Goal: Task Accomplishment & Management: Use online tool/utility

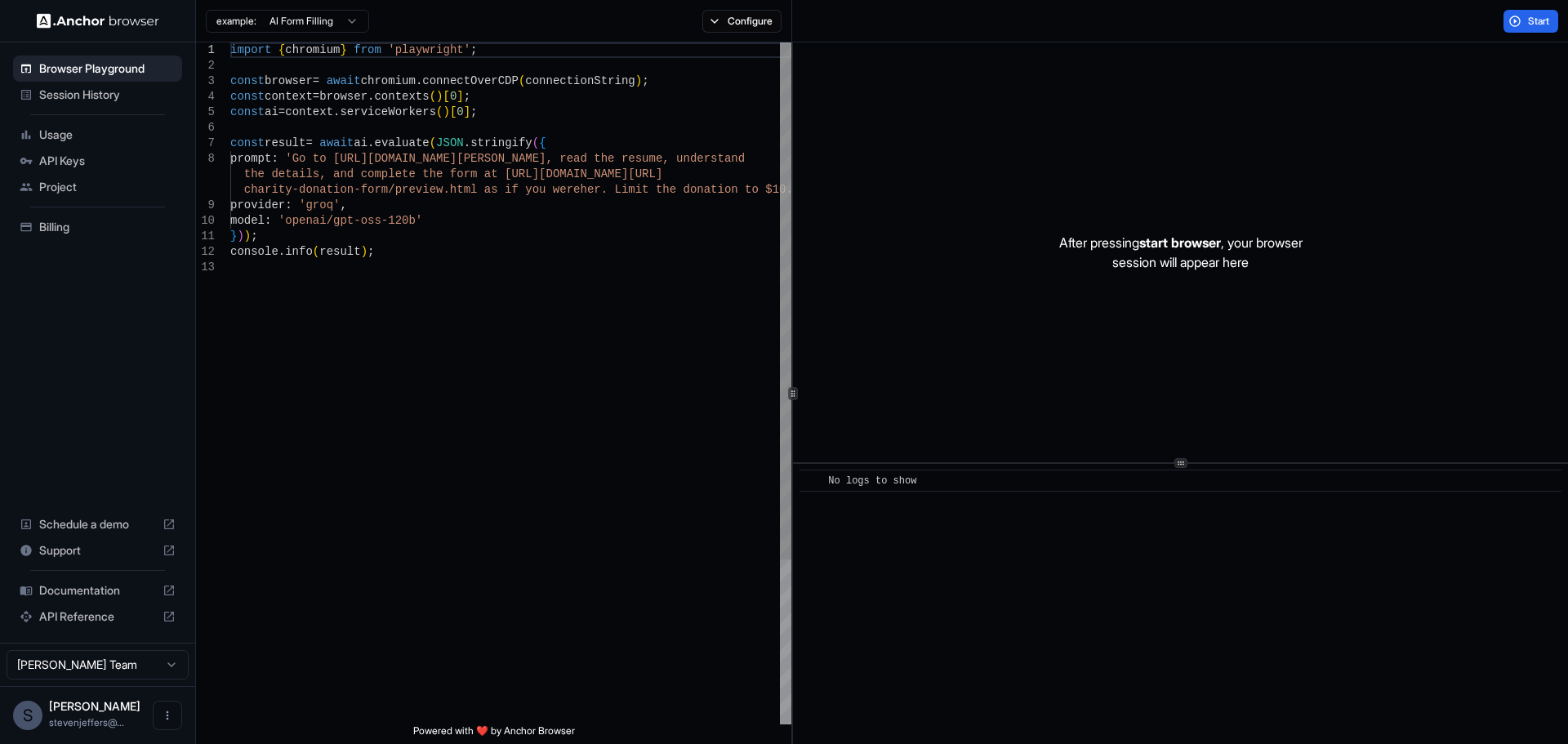
click at [789, 308] on div "**********" at bounding box center [882, 392] width 1372 height 701
drag, startPoint x: 1049, startPoint y: 246, endPoint x: 1338, endPoint y: 247, distance: 289.0
click at [979, 247] on div "After pressing start browser , your browser session will appear here" at bounding box center [1179, 252] width 775 height 420
click at [979, 259] on p "After pressing start browser , your browser session will appear here" at bounding box center [1180, 251] width 244 height 39
drag, startPoint x: 1102, startPoint y: 261, endPoint x: 1308, endPoint y: 264, distance: 206.0
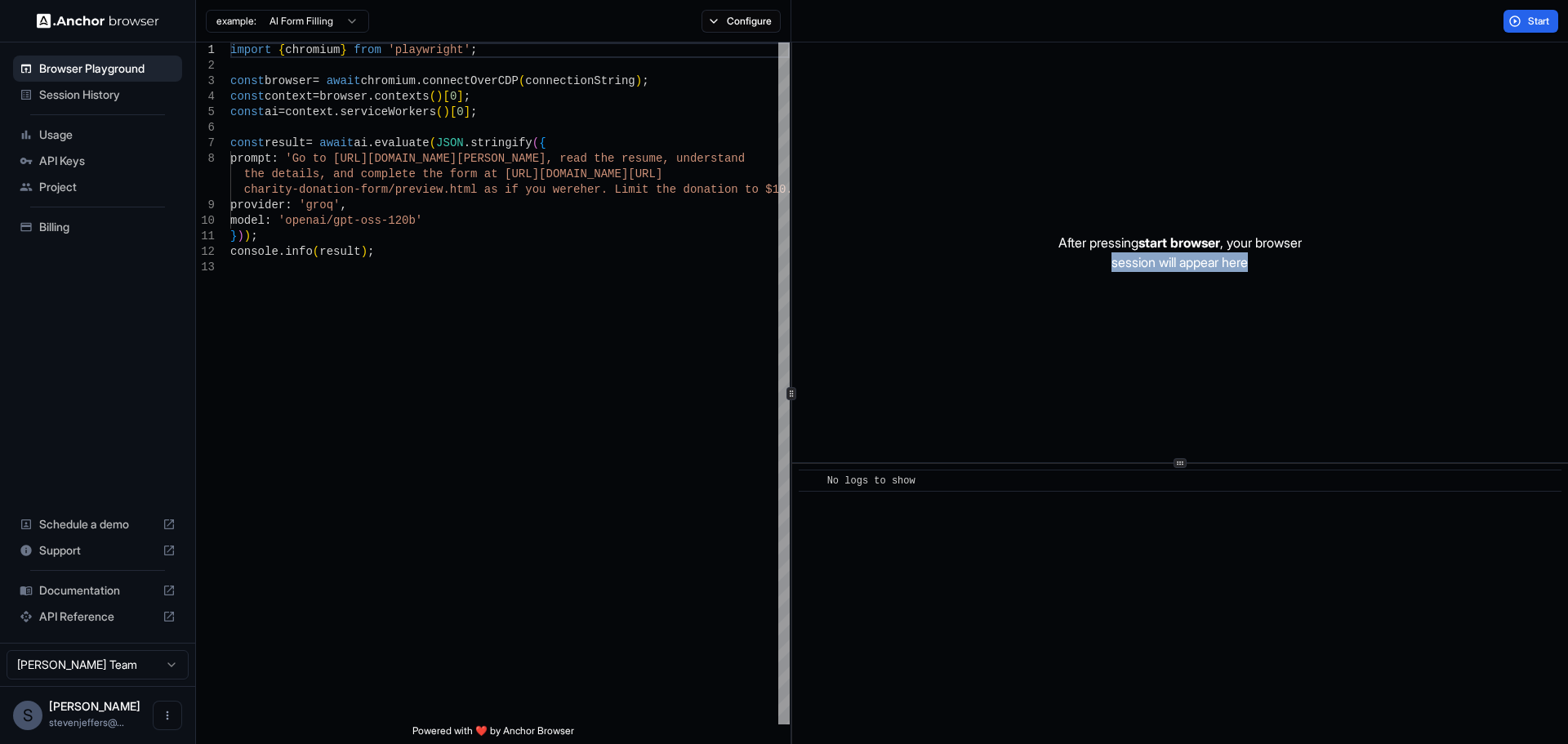
click at [979, 264] on p "After pressing start browser , your browser session will appear here" at bounding box center [1180, 251] width 244 height 39
click at [979, 269] on p "After pressing start browser , your browser session will appear here" at bounding box center [1180, 251] width 244 height 39
click at [81, 93] on span "Session History" at bounding box center [107, 94] width 137 height 16
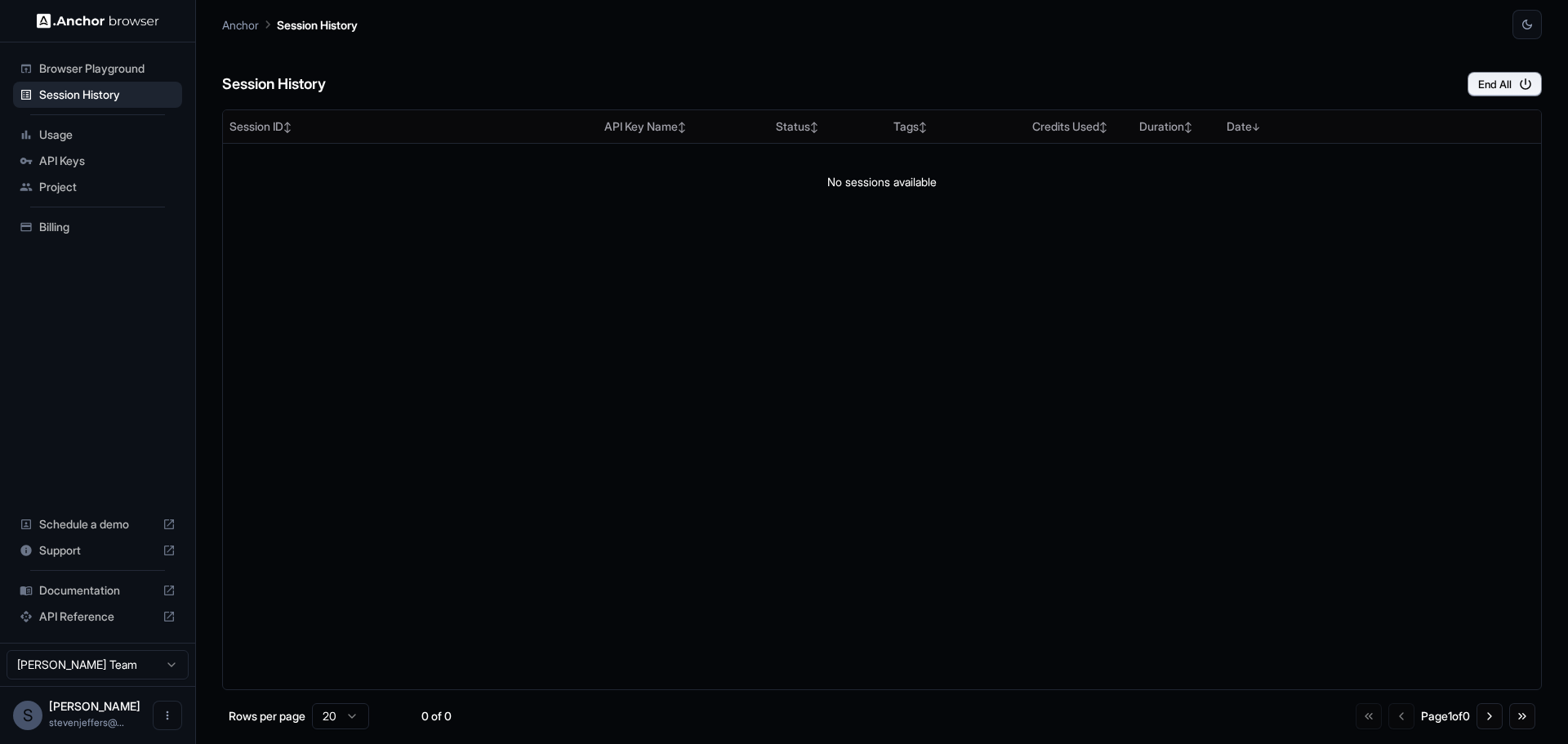
click at [85, 188] on span "Project" at bounding box center [107, 187] width 137 height 16
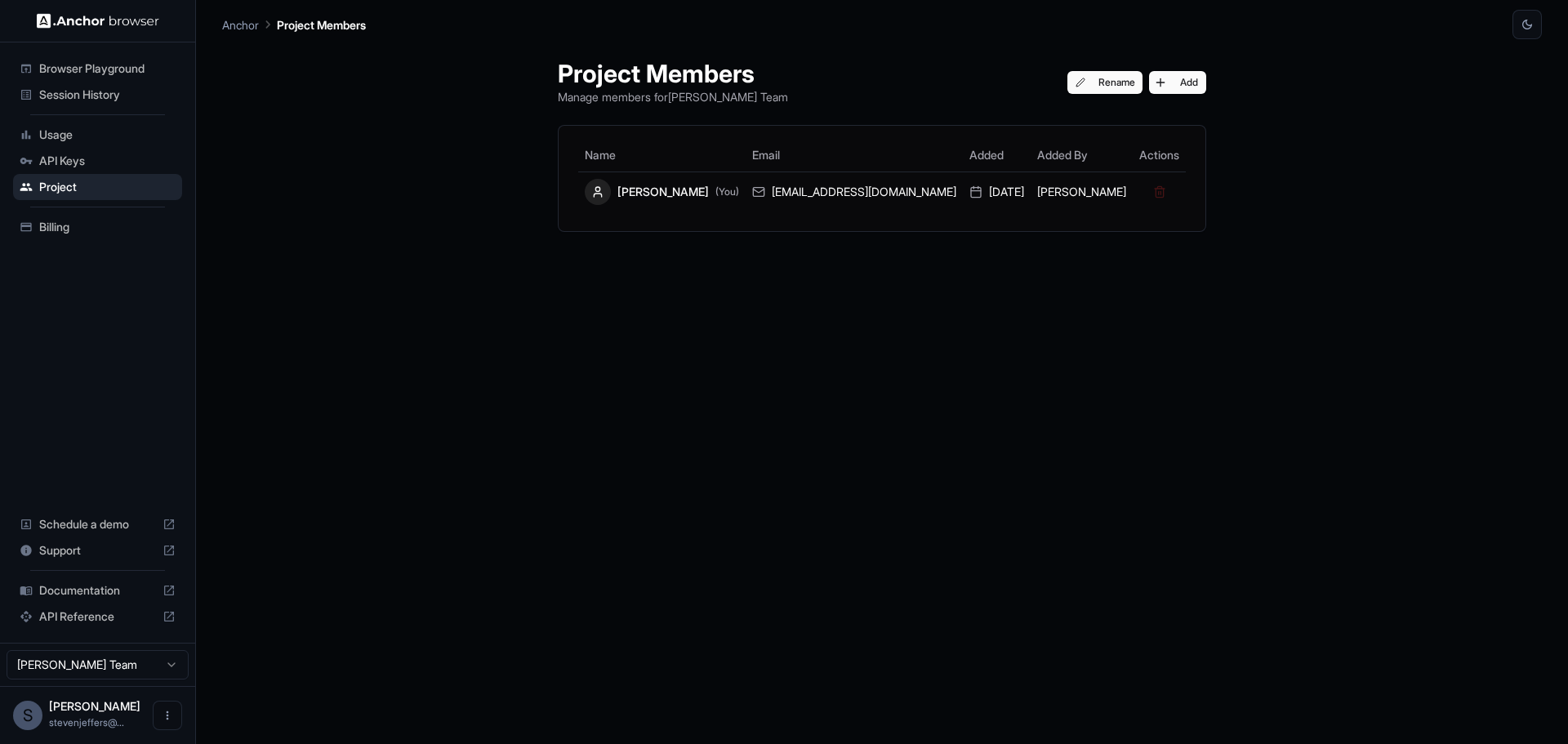
click at [76, 224] on span "Billing" at bounding box center [107, 226] width 137 height 16
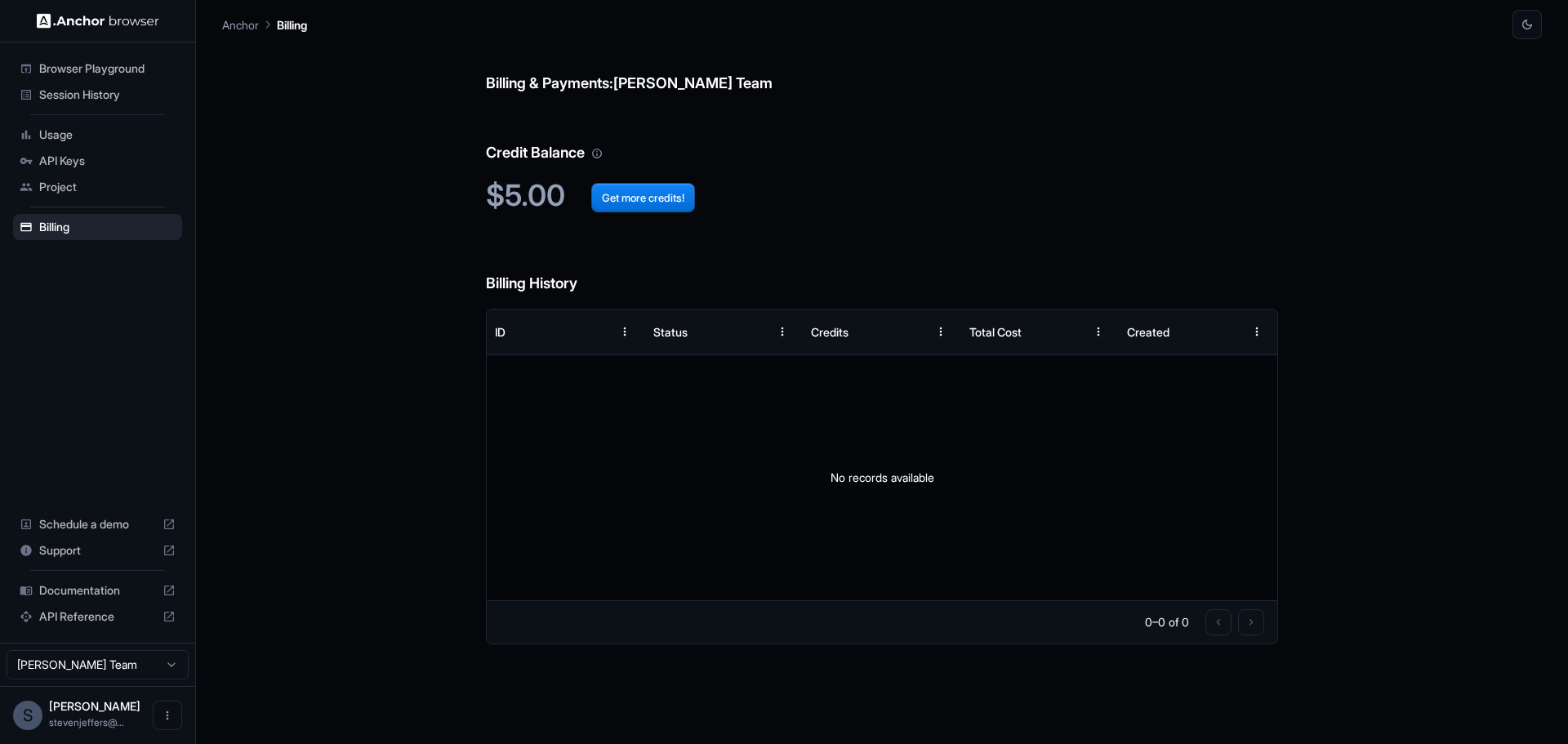
click at [86, 71] on span "Browser Playground" at bounding box center [107, 68] width 137 height 16
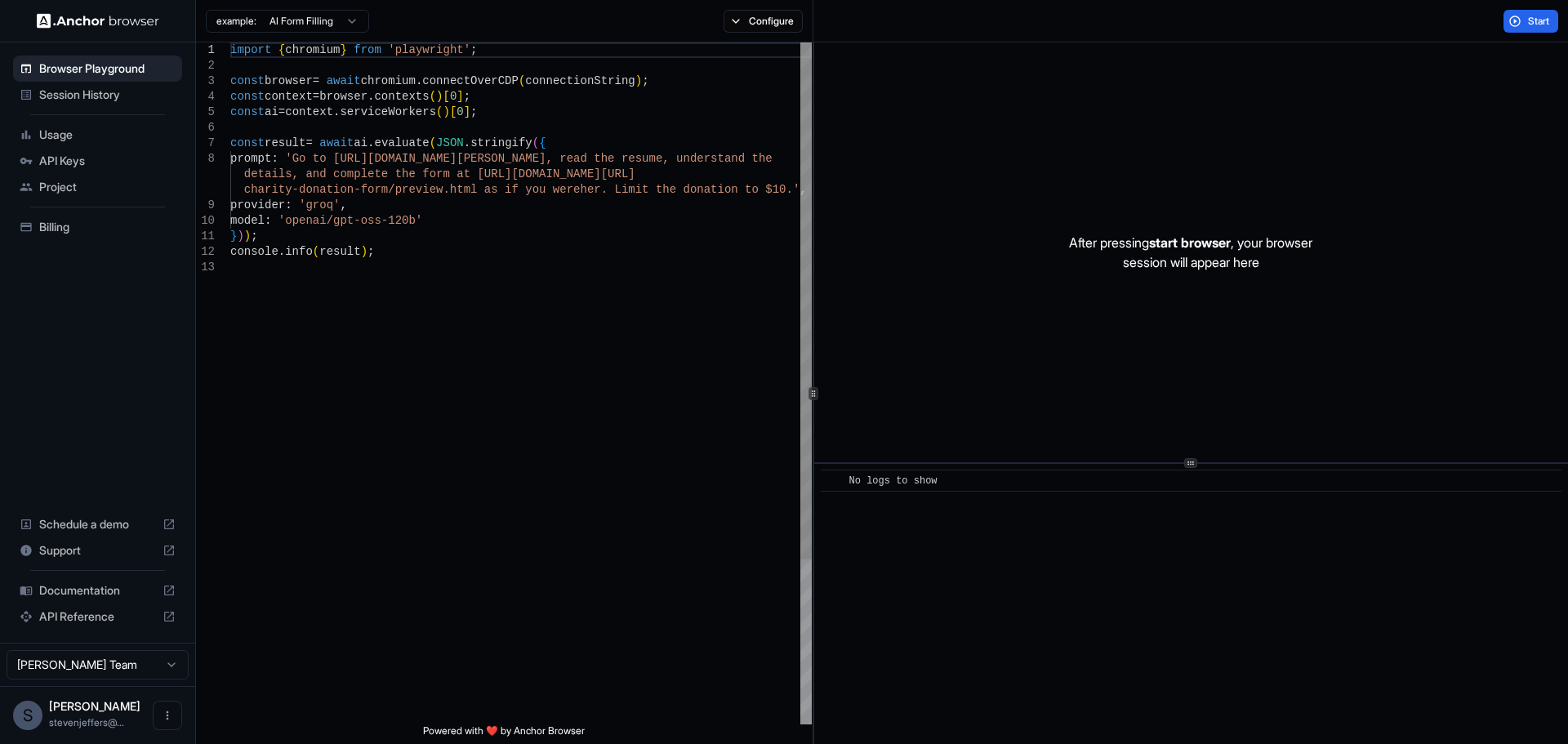
click at [464, 292] on div "import { chromium } from 'playwright' ; const browser = await chromium . connec…" at bounding box center [520, 492] width 582 height 899
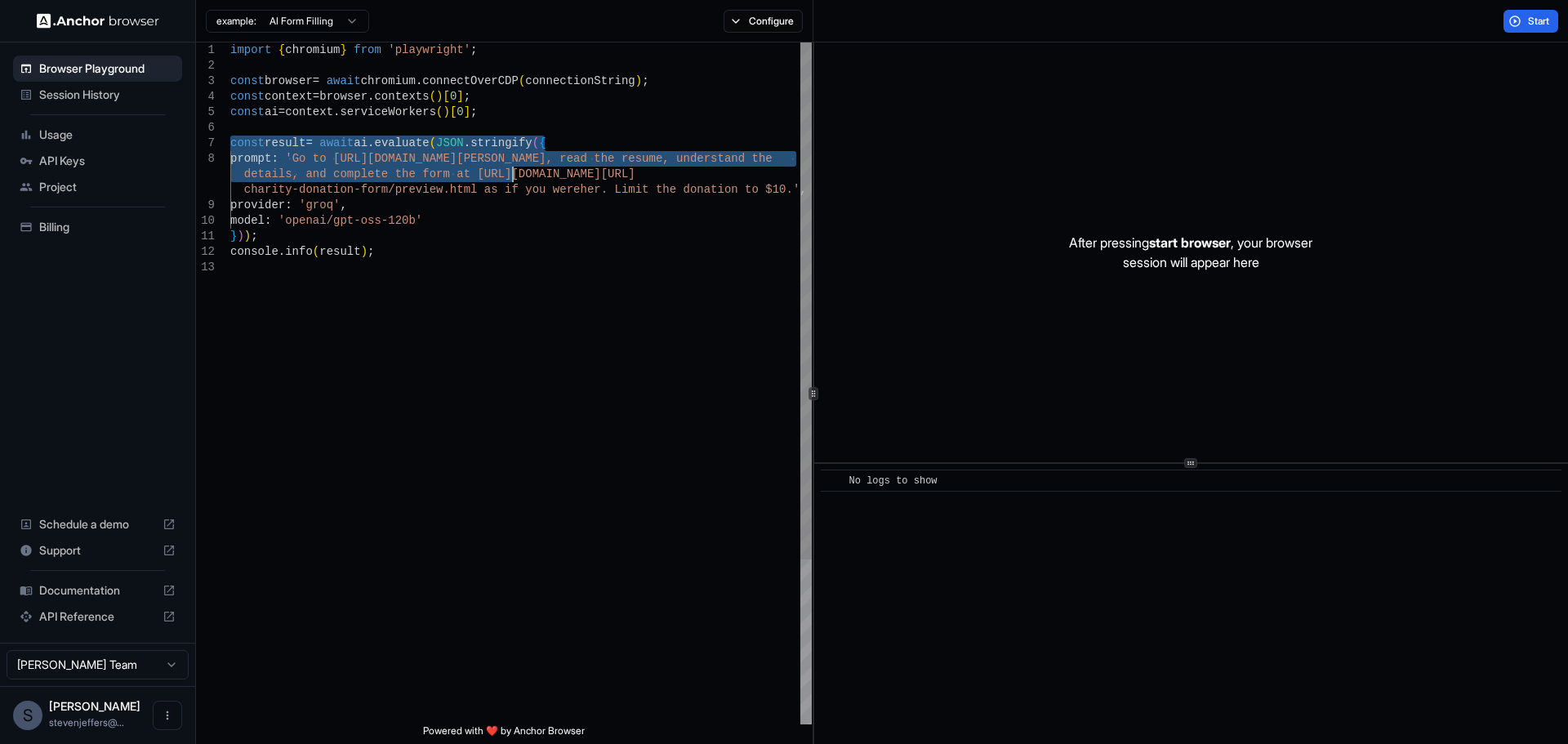
drag, startPoint x: 232, startPoint y: 143, endPoint x: 536, endPoint y: 175, distance: 305.7
click at [530, 177] on div "import { chromium } from 'playwright' ; const browser = await chromium . connec…" at bounding box center [520, 492] width 582 height 899
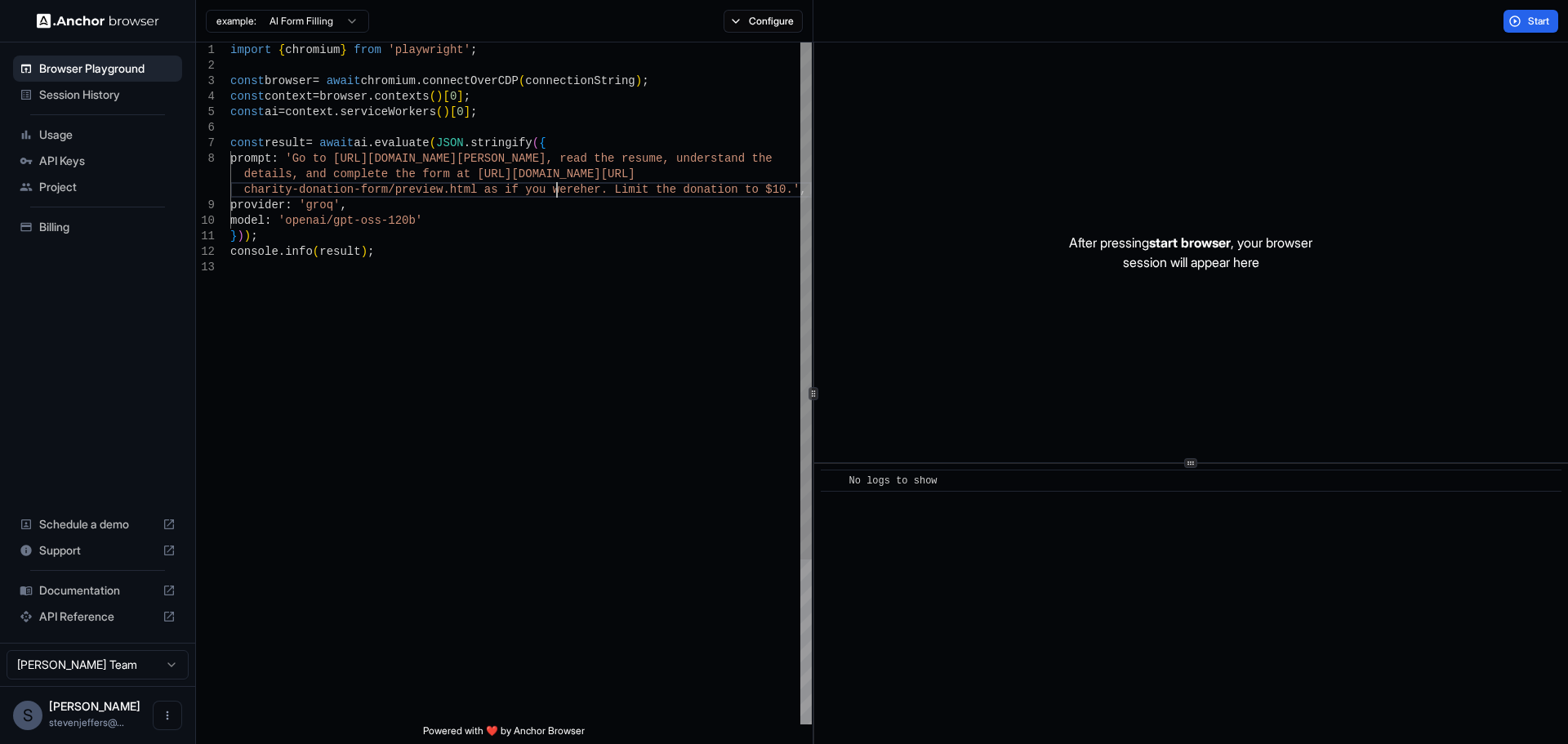
click at [558, 192] on div "import { chromium } from 'playwright' ; const browser = await chromium . connec…" at bounding box center [520, 492] width 582 height 899
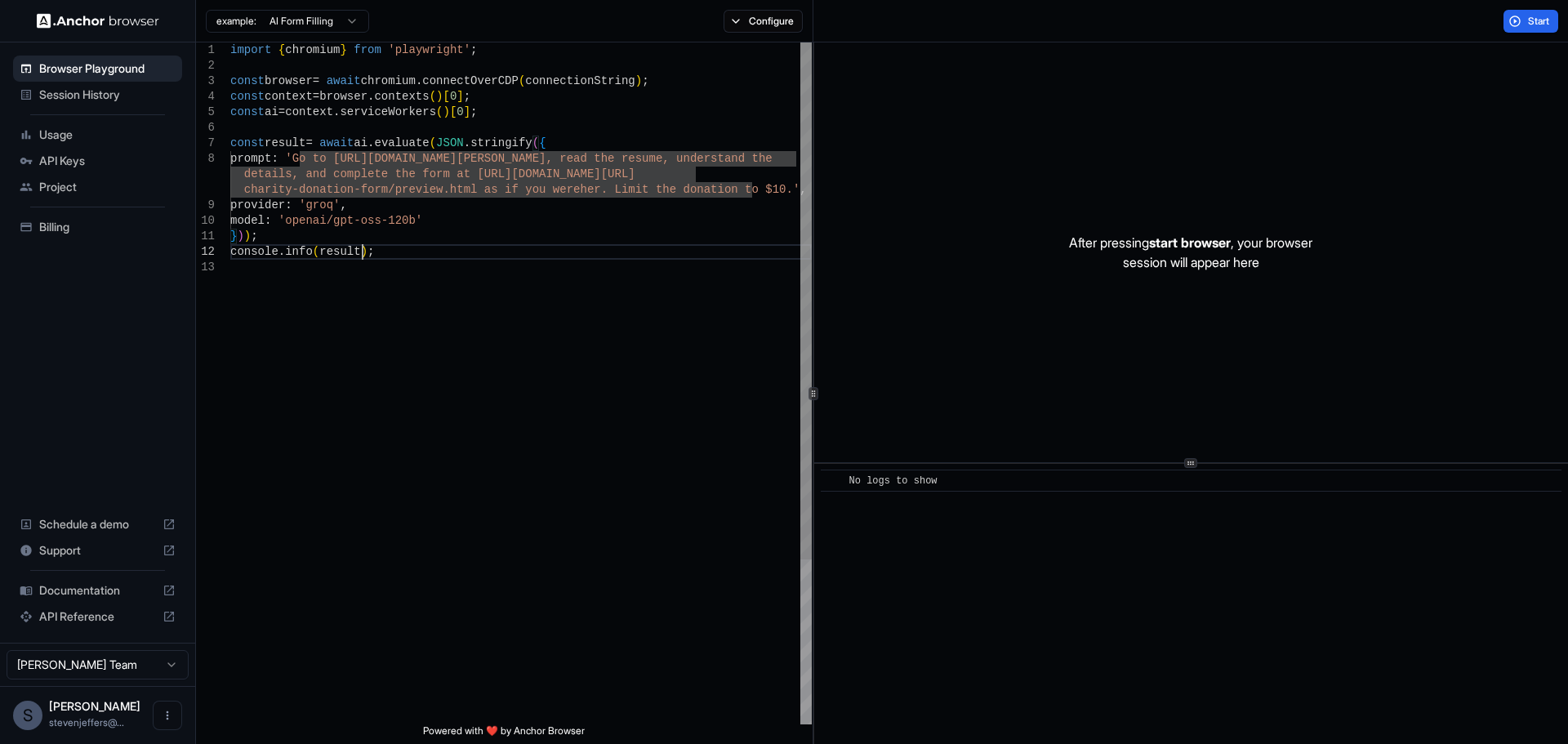
click at [372, 245] on div "import { chromium } from 'playwright' ; const browser = await chromium . connec…" at bounding box center [520, 492] width 582 height 899
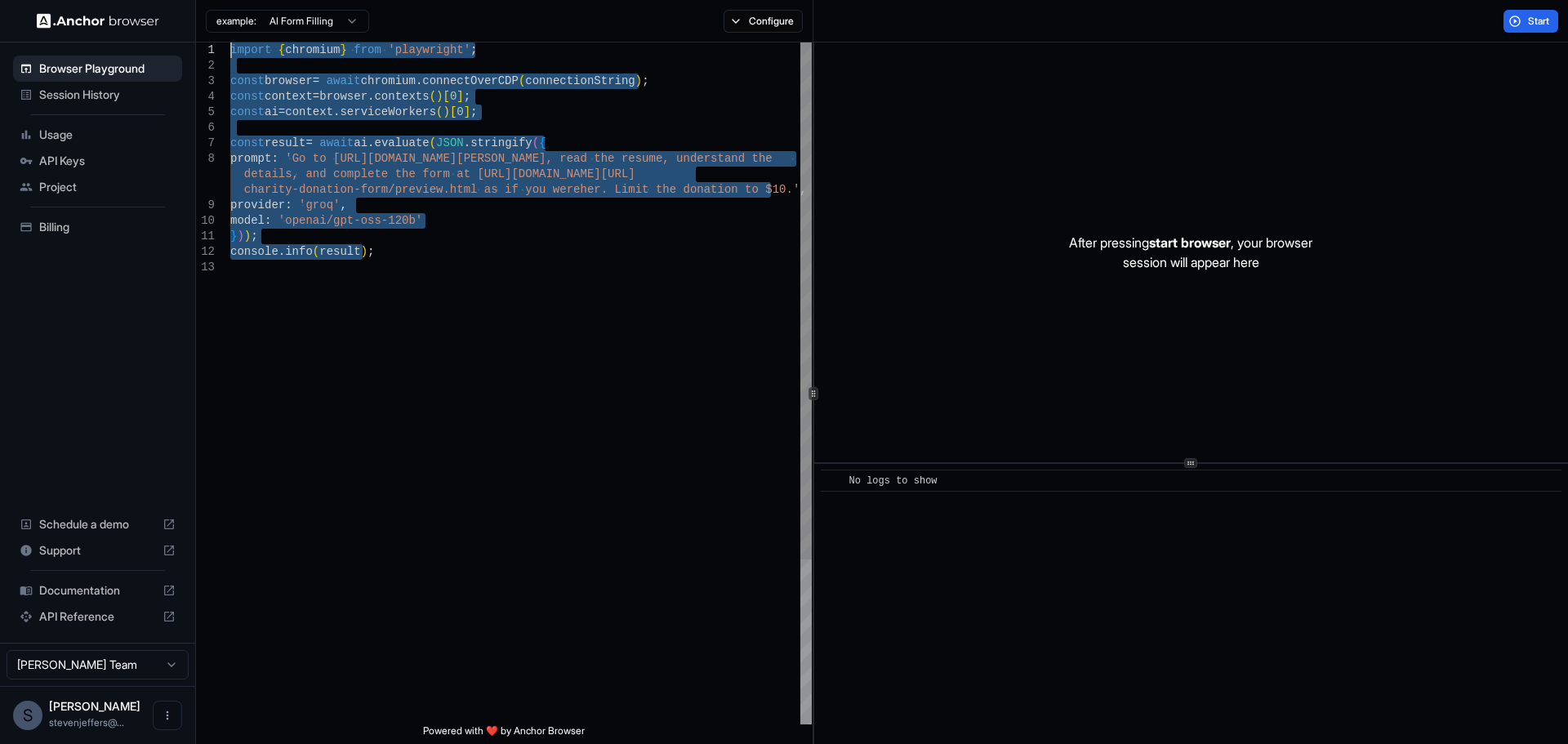
drag, startPoint x: 380, startPoint y: 258, endPoint x: 219, endPoint y: 52, distance: 261.5
click at [230, 52] on div "import { chromium } from 'playwright' ; const browser = await chromium . connec…" at bounding box center [520, 492] width 582 height 899
click at [457, 273] on div "import { chromium } from 'playwright' ; const browser = await chromium . connec…" at bounding box center [520, 492] width 582 height 899
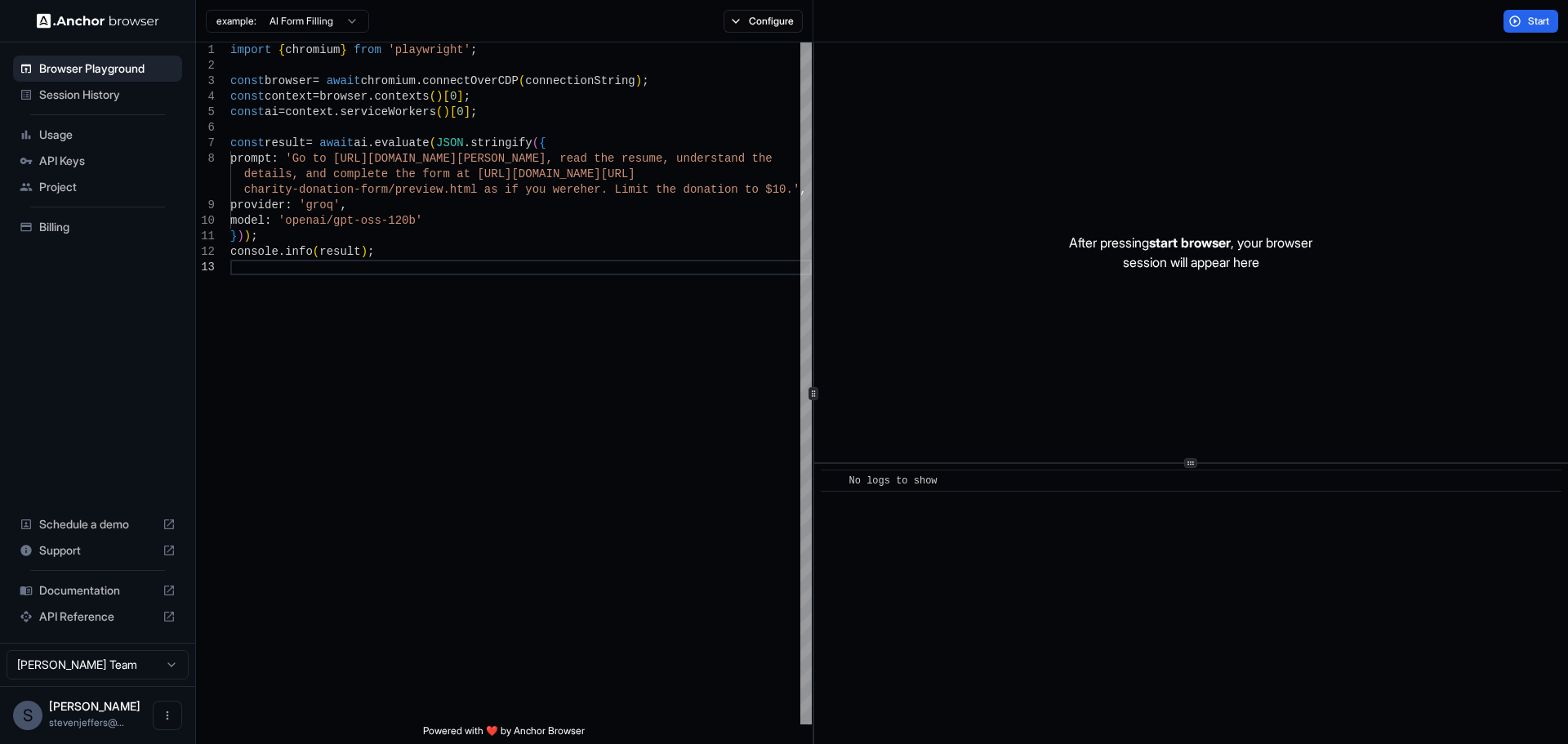
click at [979, 289] on div "After pressing start browser , your browser session will appear here" at bounding box center [1191, 252] width 754 height 420
click at [409, 272] on div "import { chromium } from 'playwright' ; const browser = await chromium . connec…" at bounding box center [520, 492] width 582 height 899
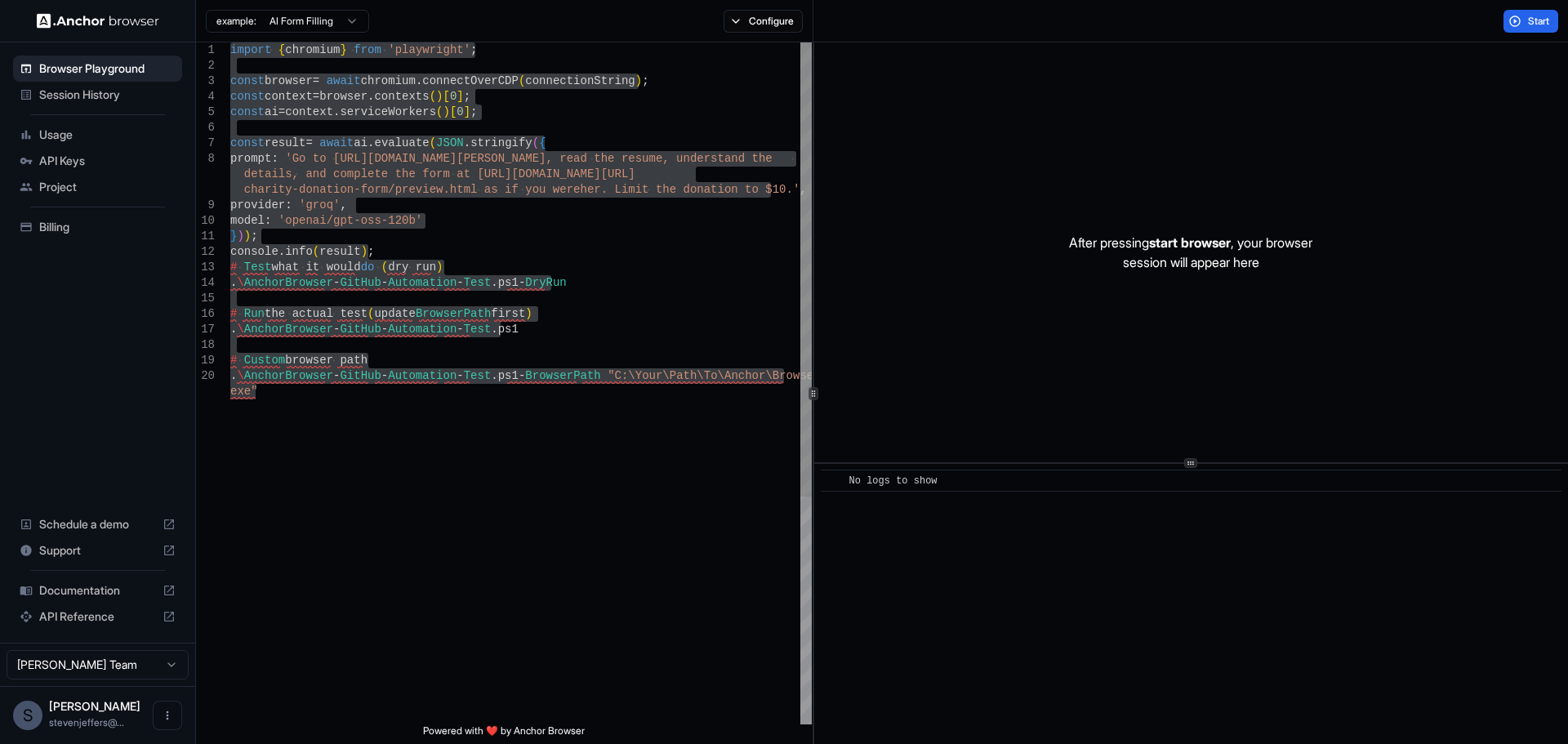
click at [576, 189] on div "import { chromium } from 'playwright' ; const browser = await chromium . connec…" at bounding box center [520, 554] width 582 height 1023
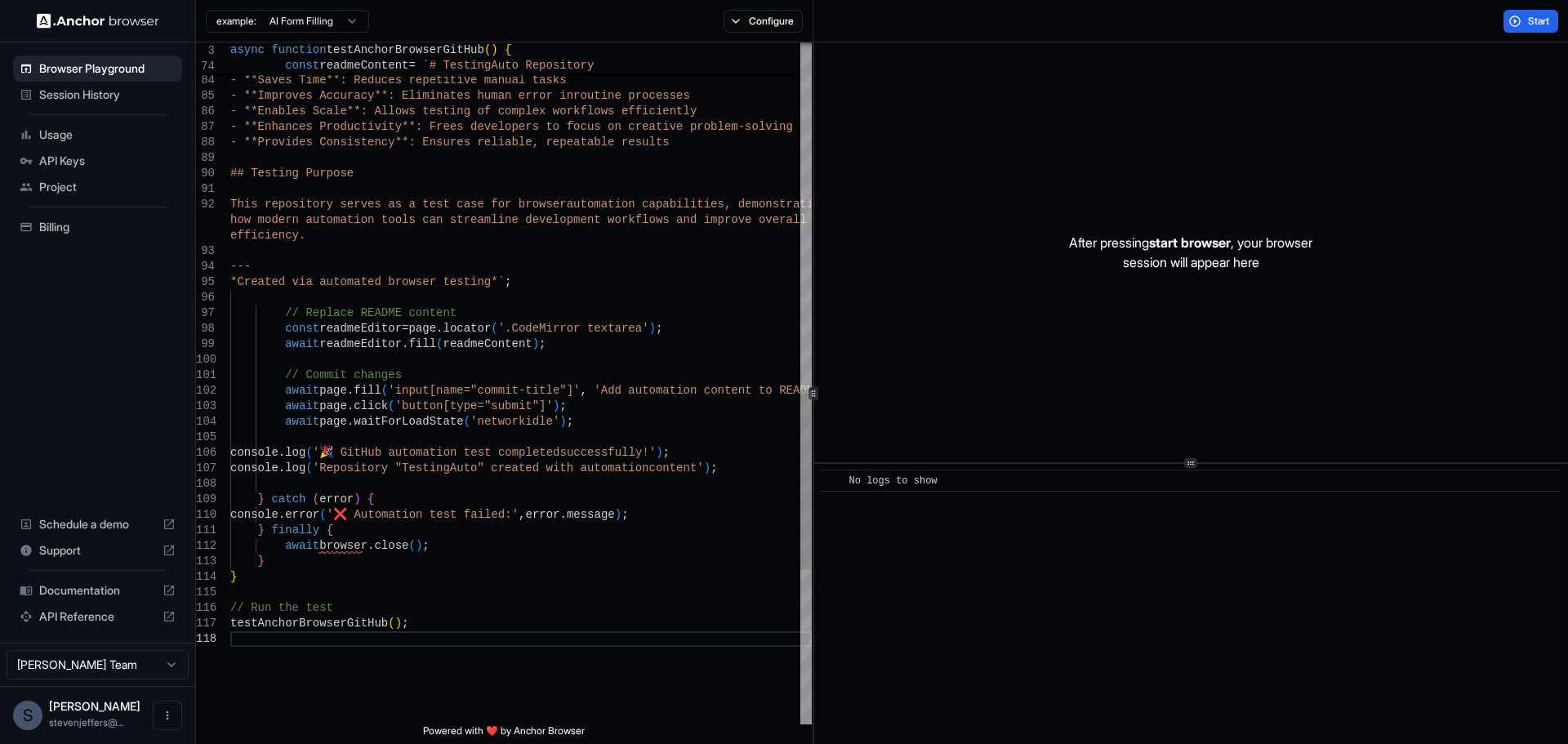
click at [665, 331] on div "Automation is incredibly cool because it: - **Saves Time**: Reduces repetitive …" at bounding box center [520, 18] width 582 height 2589
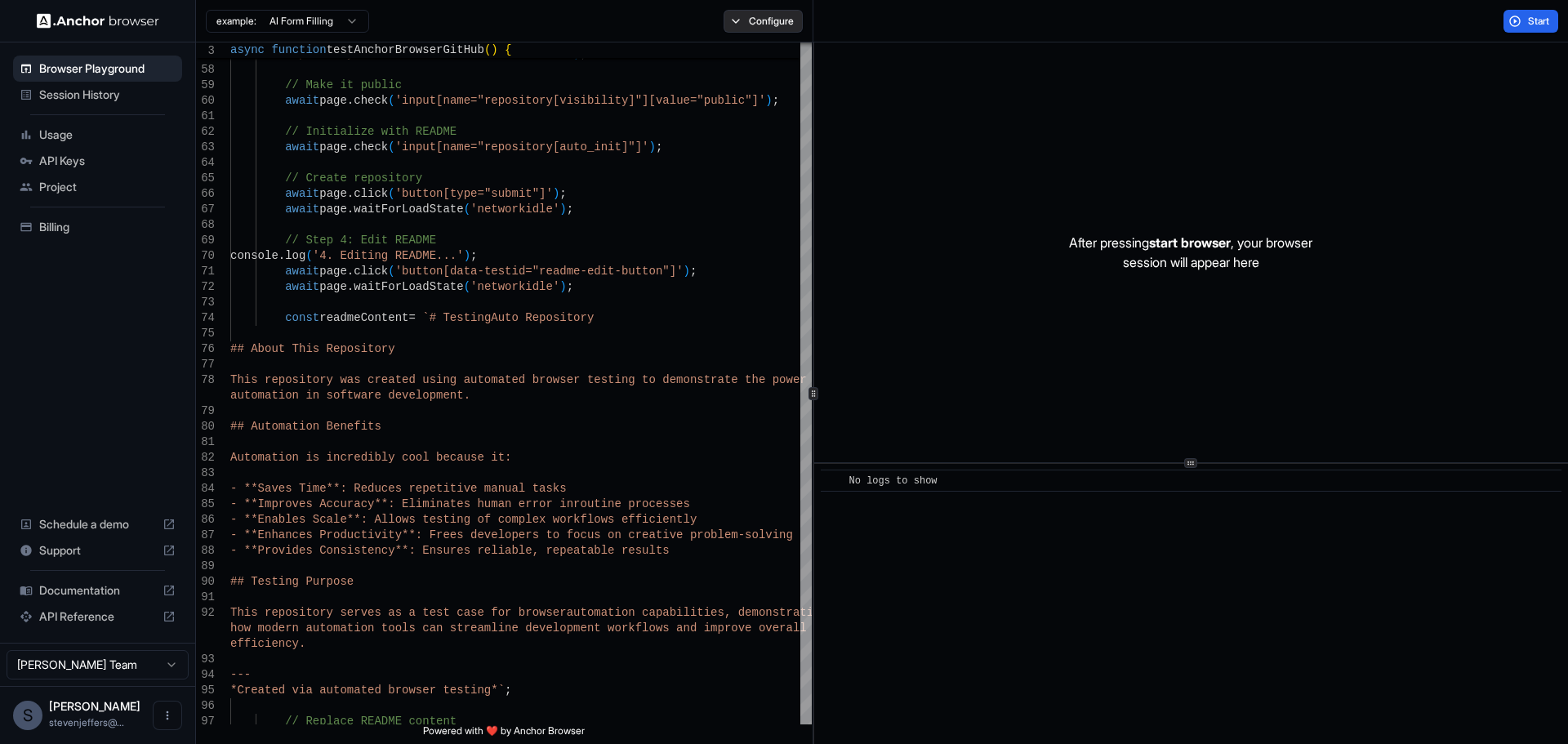
click at [764, 13] on button "Configure" at bounding box center [763, 21] width 80 height 22
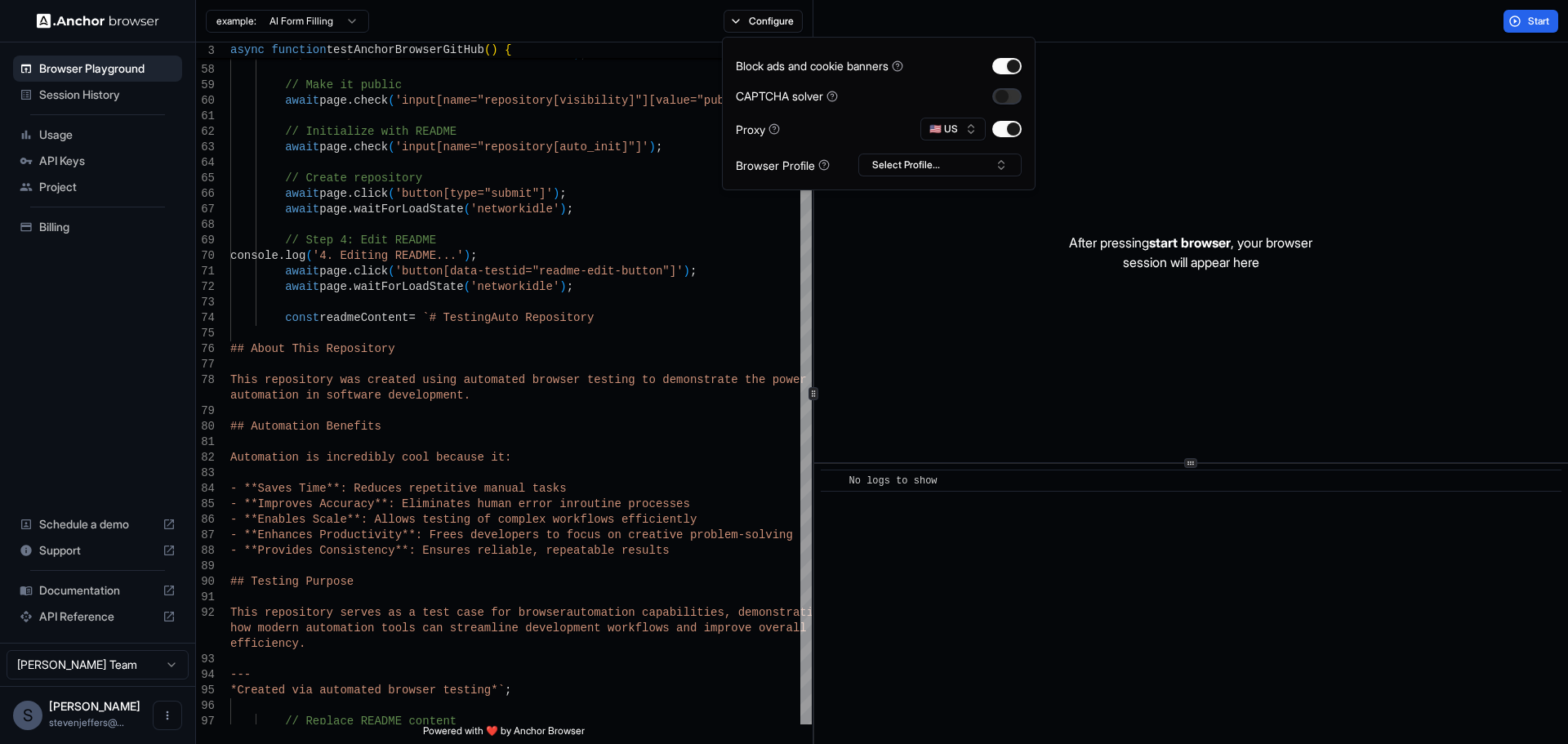
click at [979, 97] on button "button" at bounding box center [1007, 96] width 29 height 16
click at [953, 158] on button "Select Profile..." at bounding box center [940, 165] width 163 height 22
type textarea "**********"
click at [771, 232] on div "This repository serves as a test case for browser automation capabilities, demo…" at bounding box center [520, 426] width 582 height 2589
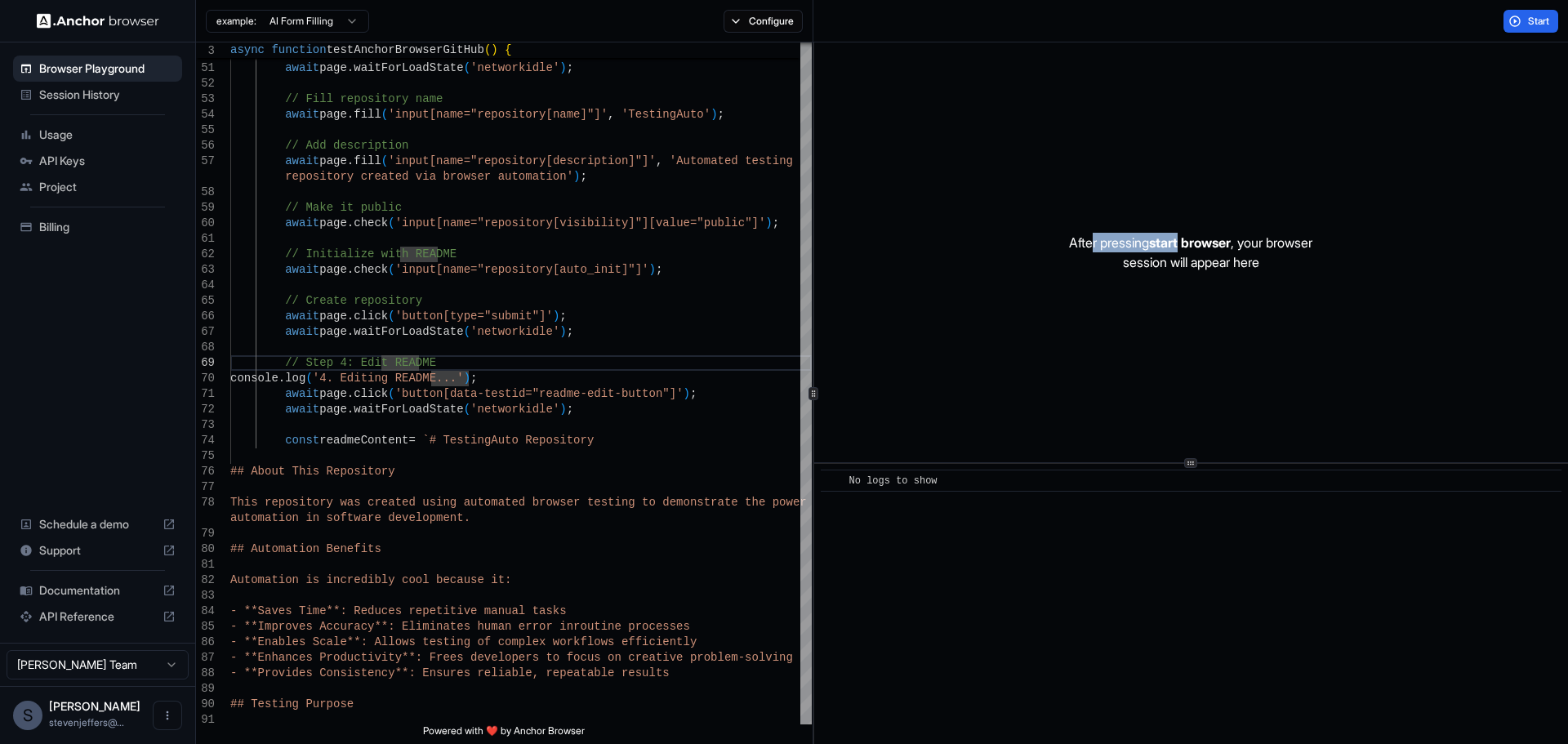
drag, startPoint x: 1089, startPoint y: 242, endPoint x: 1272, endPoint y: 251, distance: 183.2
click at [979, 249] on p "After pressing start browser , your browser session will appear here" at bounding box center [1191, 251] width 244 height 39
click at [979, 251] on p "After pressing start browser , your browser session will appear here" at bounding box center [1191, 251] width 244 height 39
click at [979, 17] on span "Start" at bounding box center [1539, 21] width 22 height 13
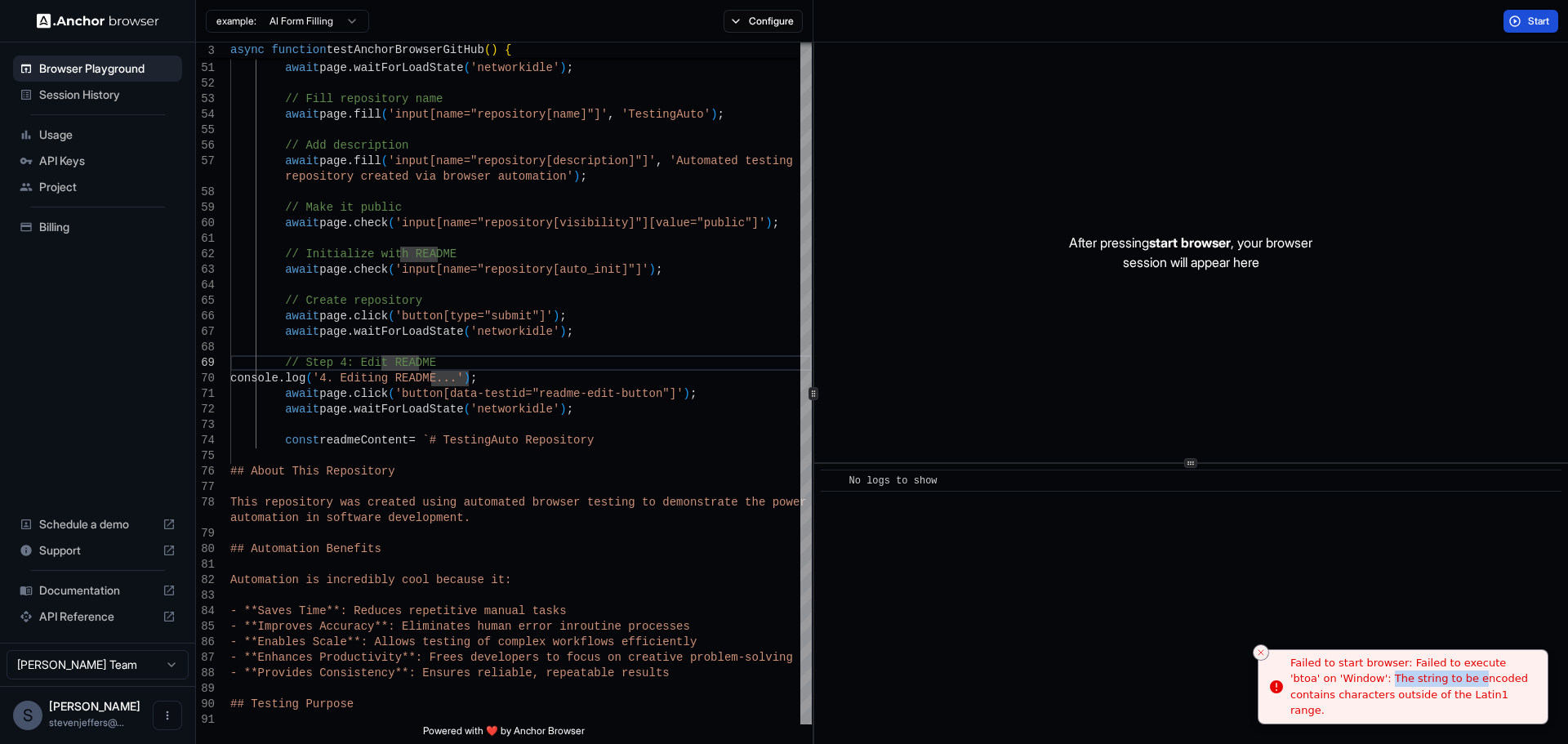
drag, startPoint x: 1348, startPoint y: 686, endPoint x: 1428, endPoint y: 692, distance: 80.2
click at [979, 692] on div "Failed to start browser: Failed to execute 'btoa' on 'Window': The string to be…" at bounding box center [1412, 687] width 244 height 64
click at [979, 699] on div "Failed to start browser: Failed to execute 'btoa' on 'Window': The string to be…" at bounding box center [1412, 687] width 244 height 64
drag, startPoint x: 1475, startPoint y: 708, endPoint x: 1353, endPoint y: 676, distance: 126.1
click at [979, 676] on div "Failed to start browser: Failed to execute 'btoa' on 'Window': The string to be…" at bounding box center [1399, 687] width 244 height 64
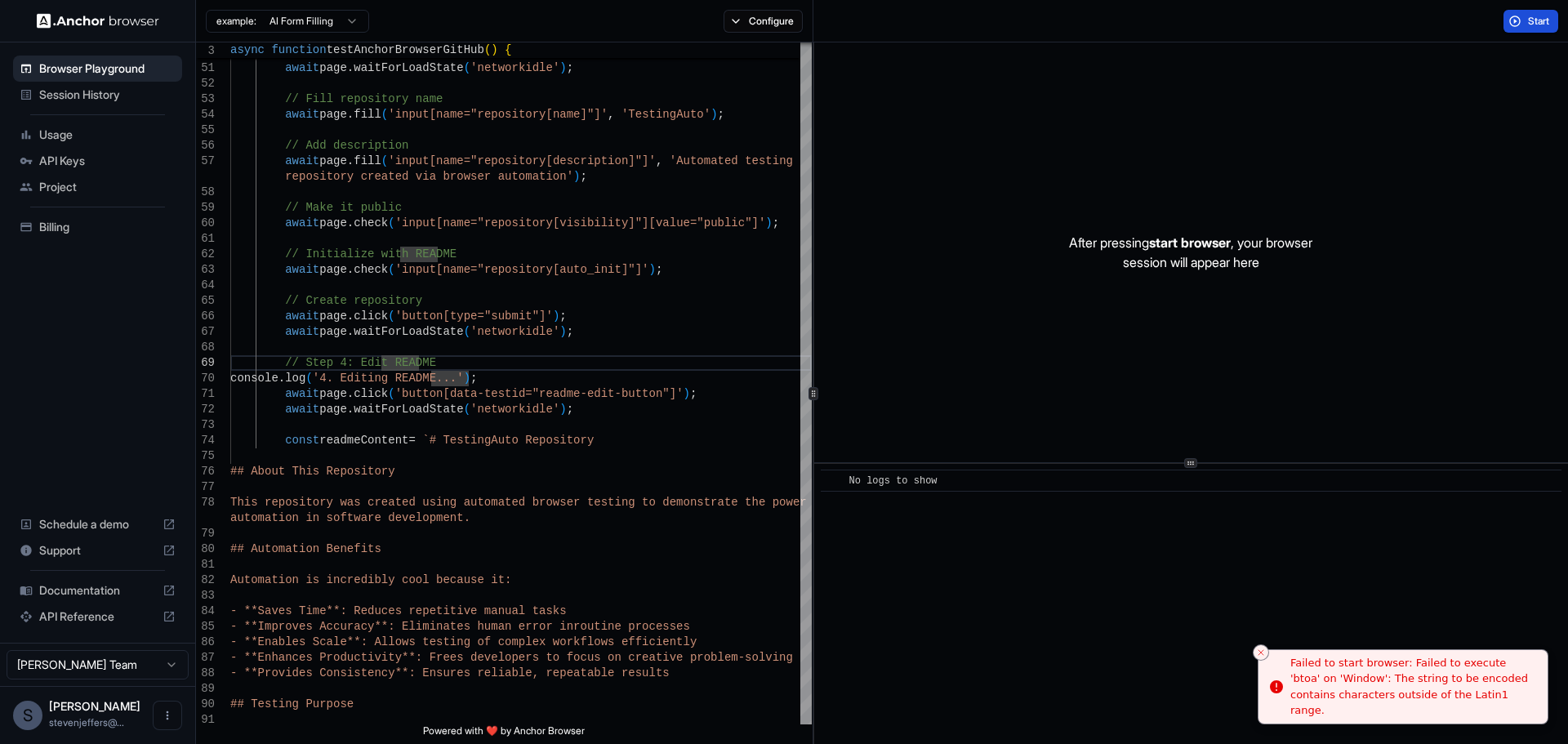
click at [979, 681] on div "Failed to start browser: Failed to execute 'btoa' on 'Window': The string to be…" at bounding box center [1412, 687] width 244 height 64
click at [979, 680] on div "Failed to start browser: Failed to execute 'btoa' on 'Window': The string to be…" at bounding box center [1412, 687] width 244 height 64
click at [979, 671] on div "Failed to start browser: Failed to execute 'btoa' on 'Window': The string to be…" at bounding box center [1412, 687] width 244 height 64
click at [979, 671] on div "Failed to start browser: Failed to execute 'btoa' on 'Window': The string to be…" at bounding box center [1412, 687] width 244 height 64
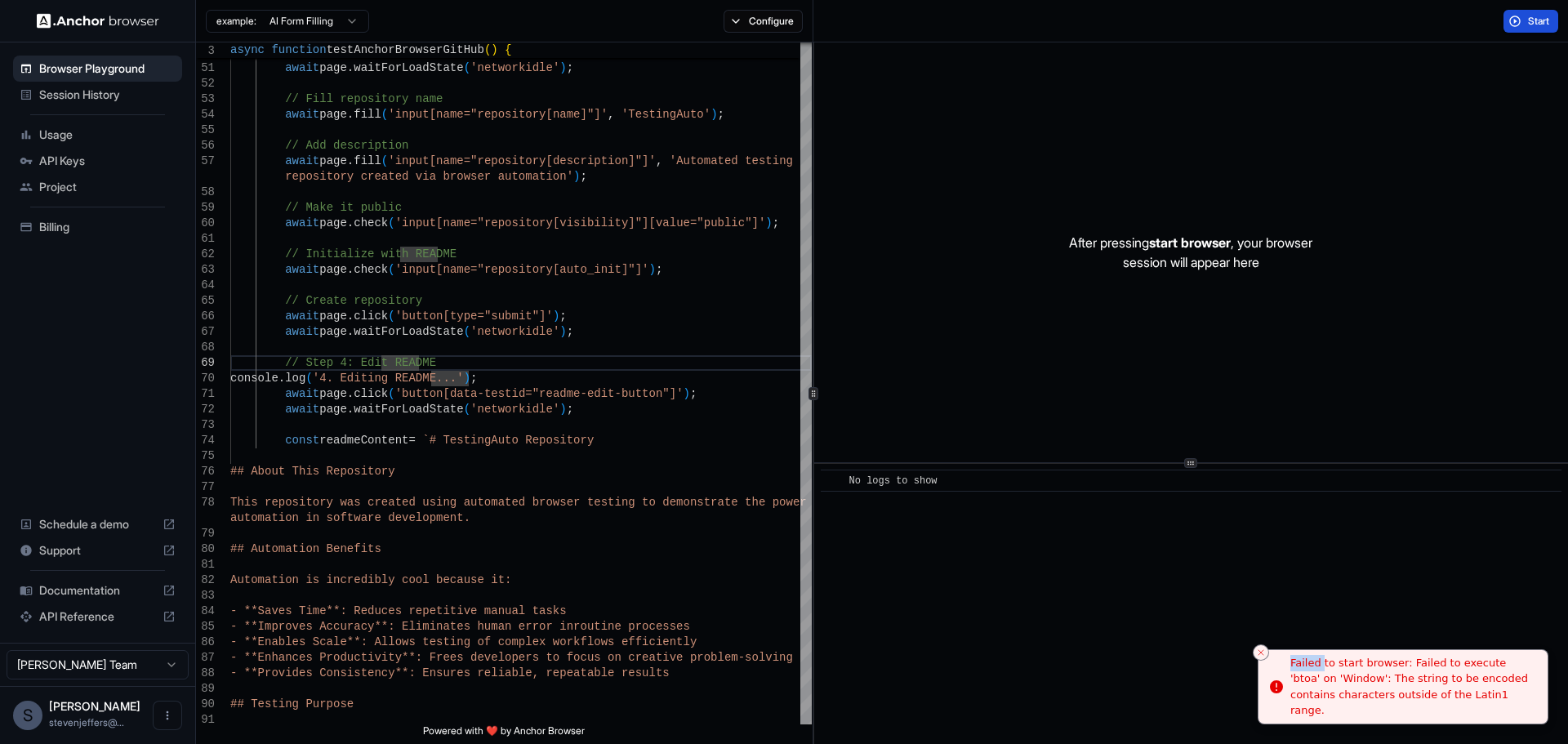
click at [979, 670] on div "Failed to start browser: Failed to execute 'btoa' on 'Window': The string to be…" at bounding box center [1412, 687] width 244 height 64
click at [979, 669] on div "Failed to start browser: Failed to execute 'btoa' on 'Window': The string to be…" at bounding box center [1412, 687] width 244 height 64
click at [979, 670] on div "Failed to start browser: Failed to execute 'btoa' on 'Window': The string to be…" at bounding box center [1412, 687] width 244 height 64
drag, startPoint x: 1289, startPoint y: 672, endPoint x: 1297, endPoint y: 672, distance: 8.0
click at [979, 672] on li "Failed to start browser: Failed to execute 'btoa' on 'Window': The string to be…" at bounding box center [1403, 687] width 290 height 76
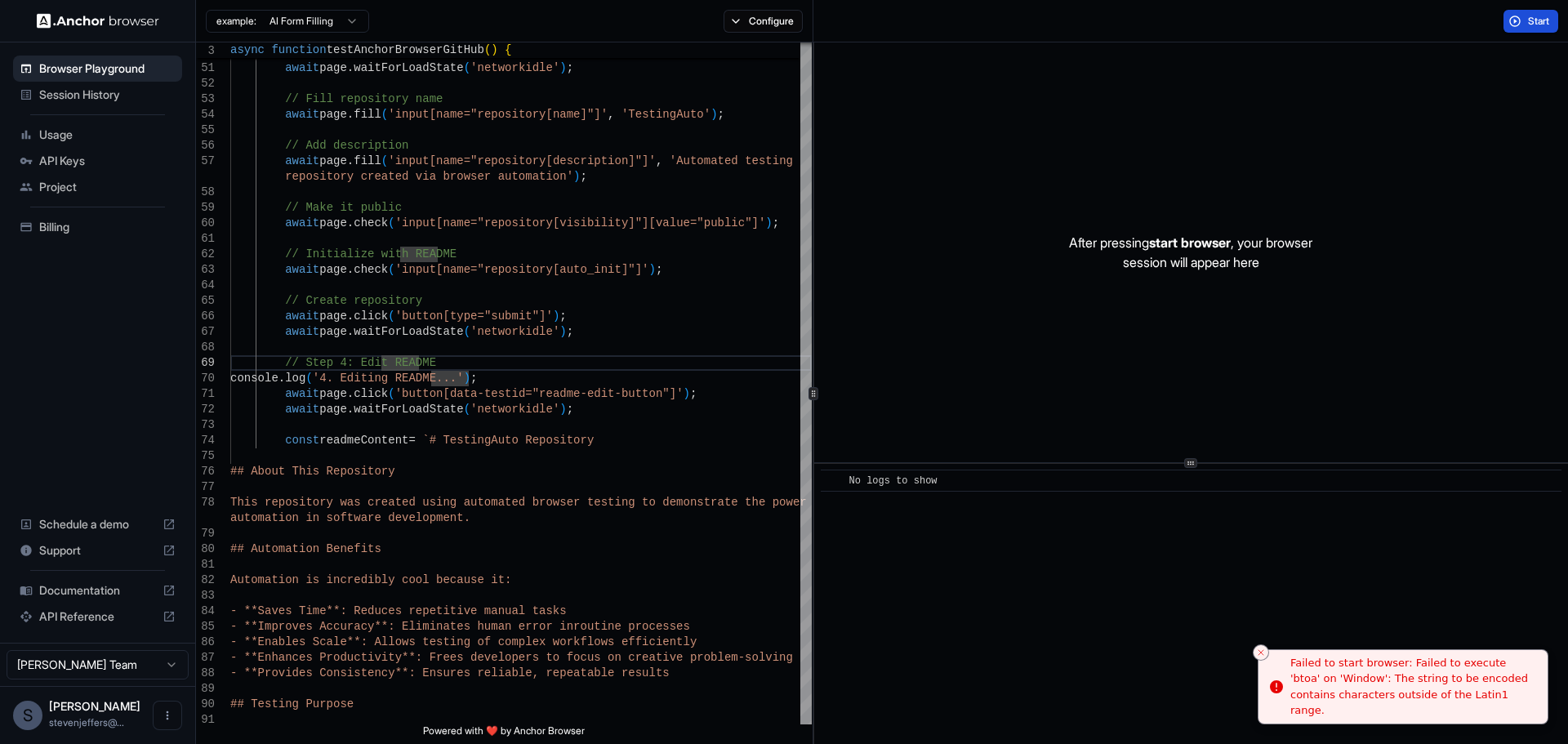
click at [979, 672] on li "Failed to start browser: Failed to execute 'btoa' on 'Window': The string to be…" at bounding box center [1403, 687] width 290 height 76
drag, startPoint x: 1292, startPoint y: 671, endPoint x: 1479, endPoint y: 701, distance: 189.4
click at [979, 701] on div "Failed to start browser: Failed to execute 'btoa' on 'Window': The string to be…" at bounding box center [1412, 687] width 244 height 64
copy div "Failed to start browser: Failed to execute 'btoa' on 'Window': The string to be…"
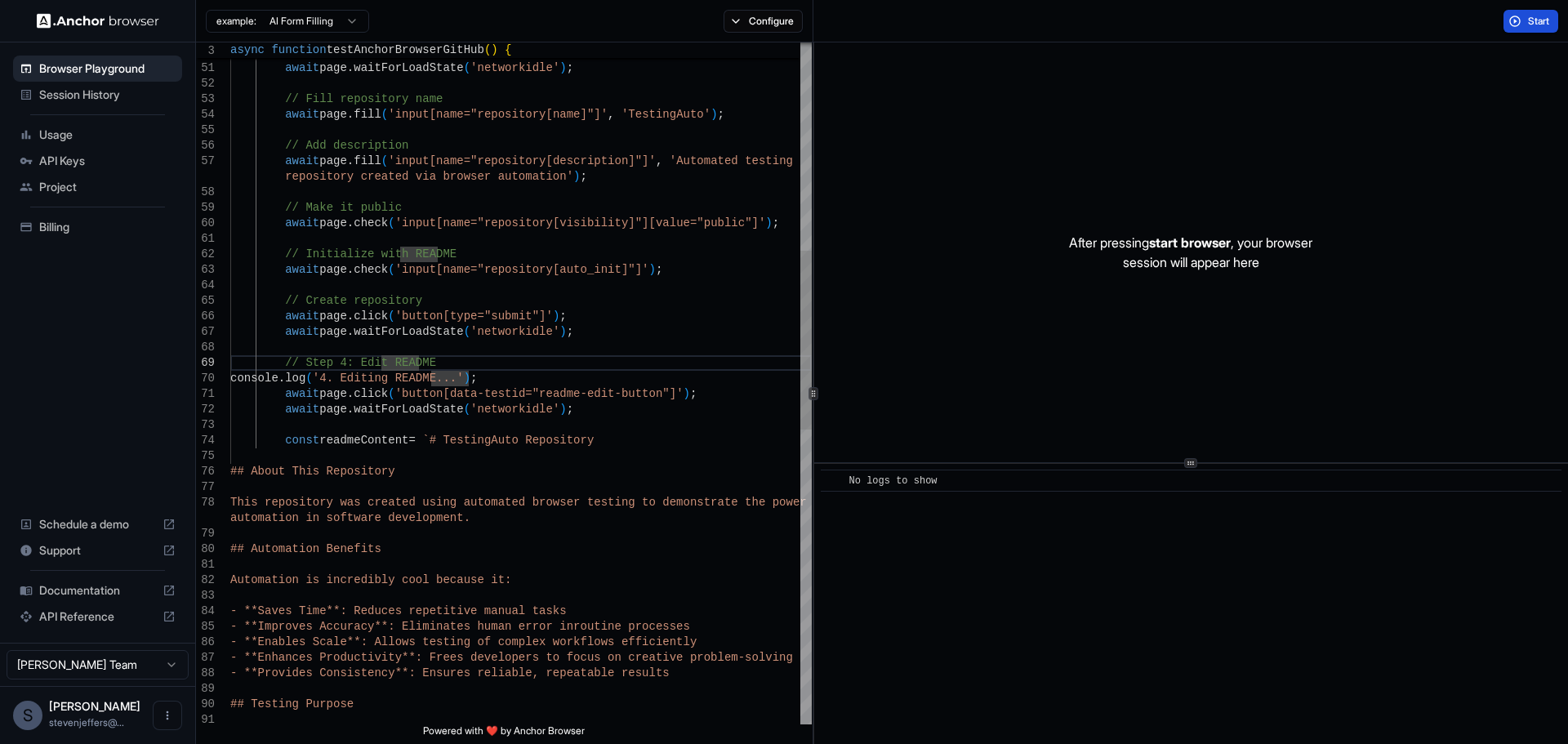
click at [490, 191] on div "## Testing Purpose - **Enhances Productivity**: Frees developers to f ocus on c…" at bounding box center [520, 549] width 582 height 2589
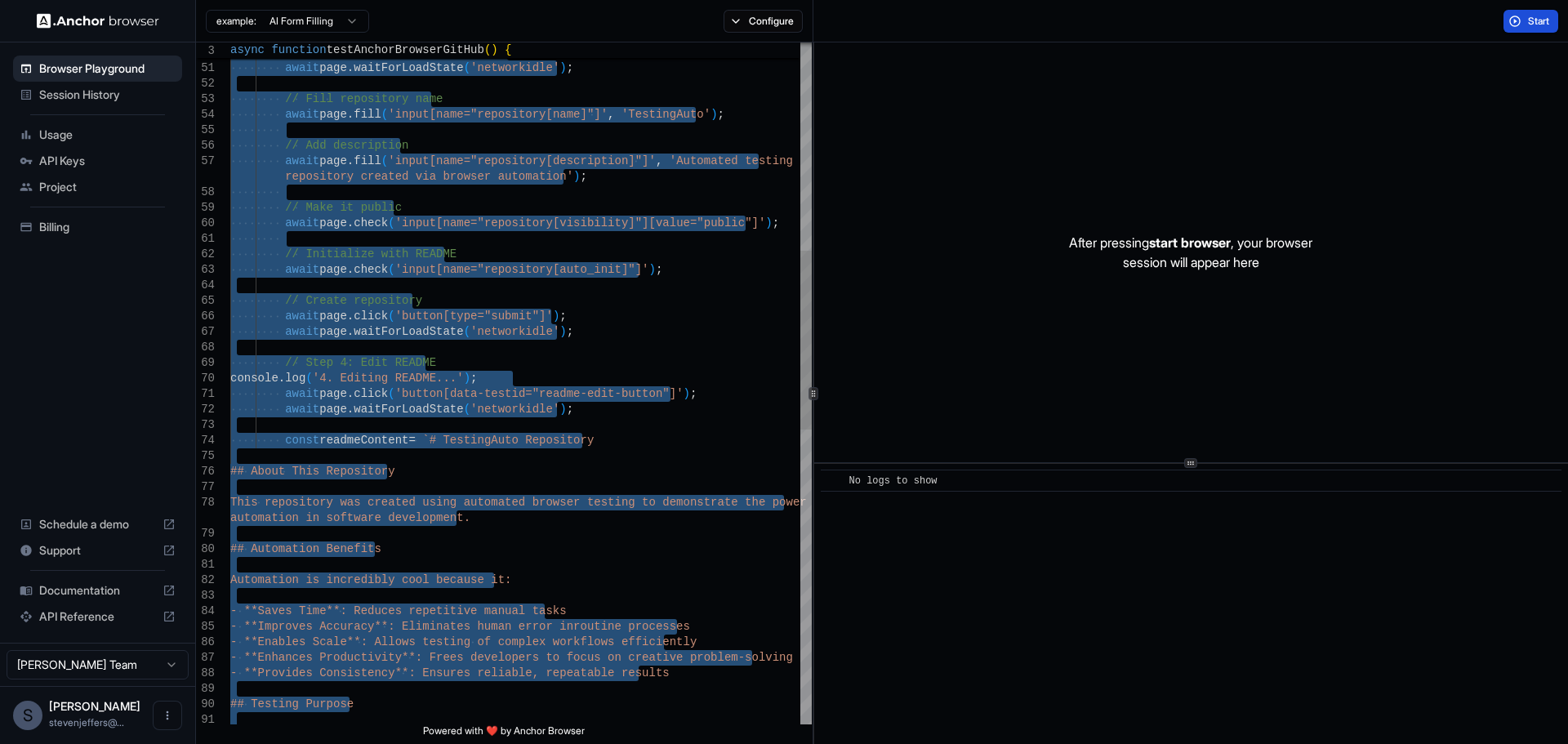
type textarea "**********"
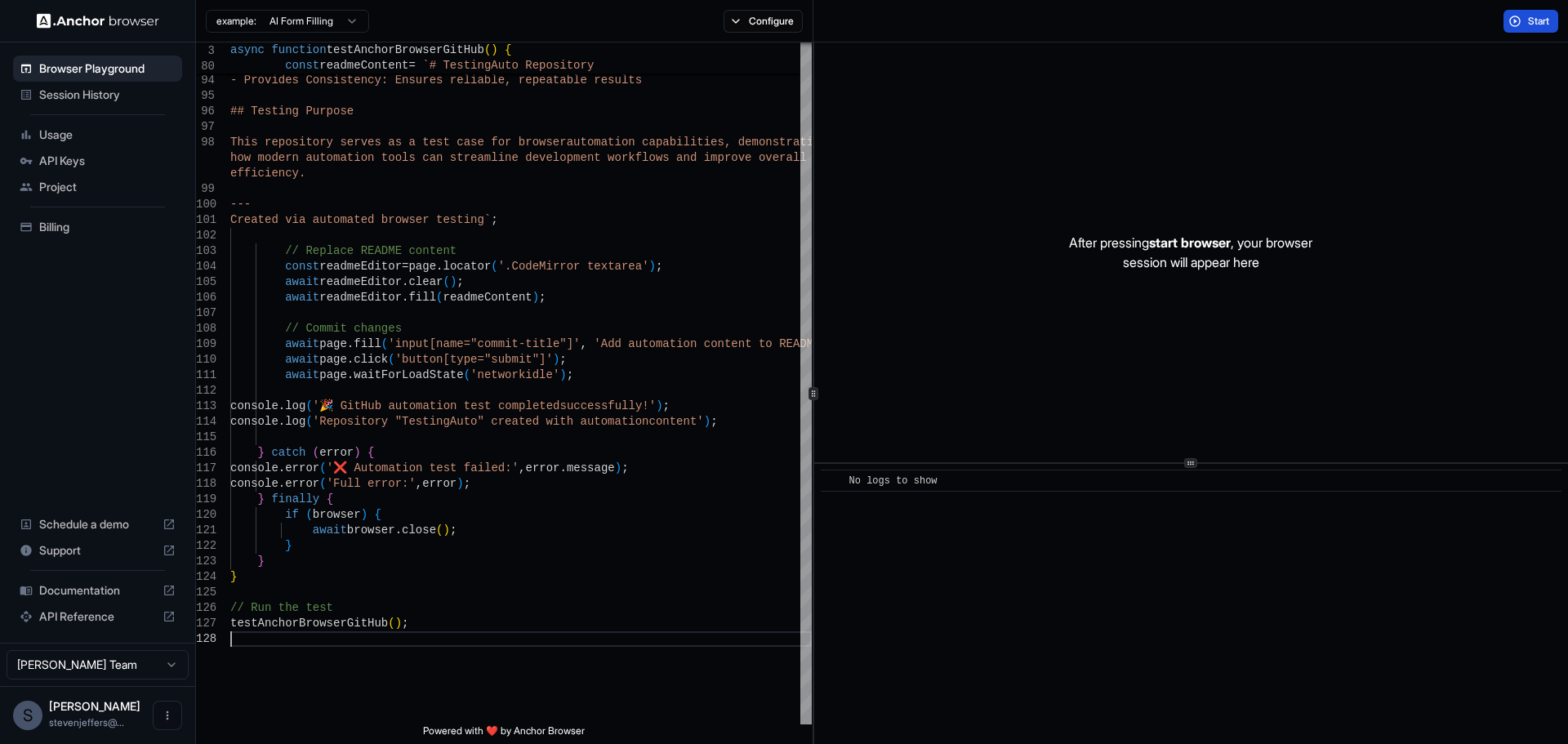
click at [979, 18] on button "Start" at bounding box center [1530, 21] width 54 height 22
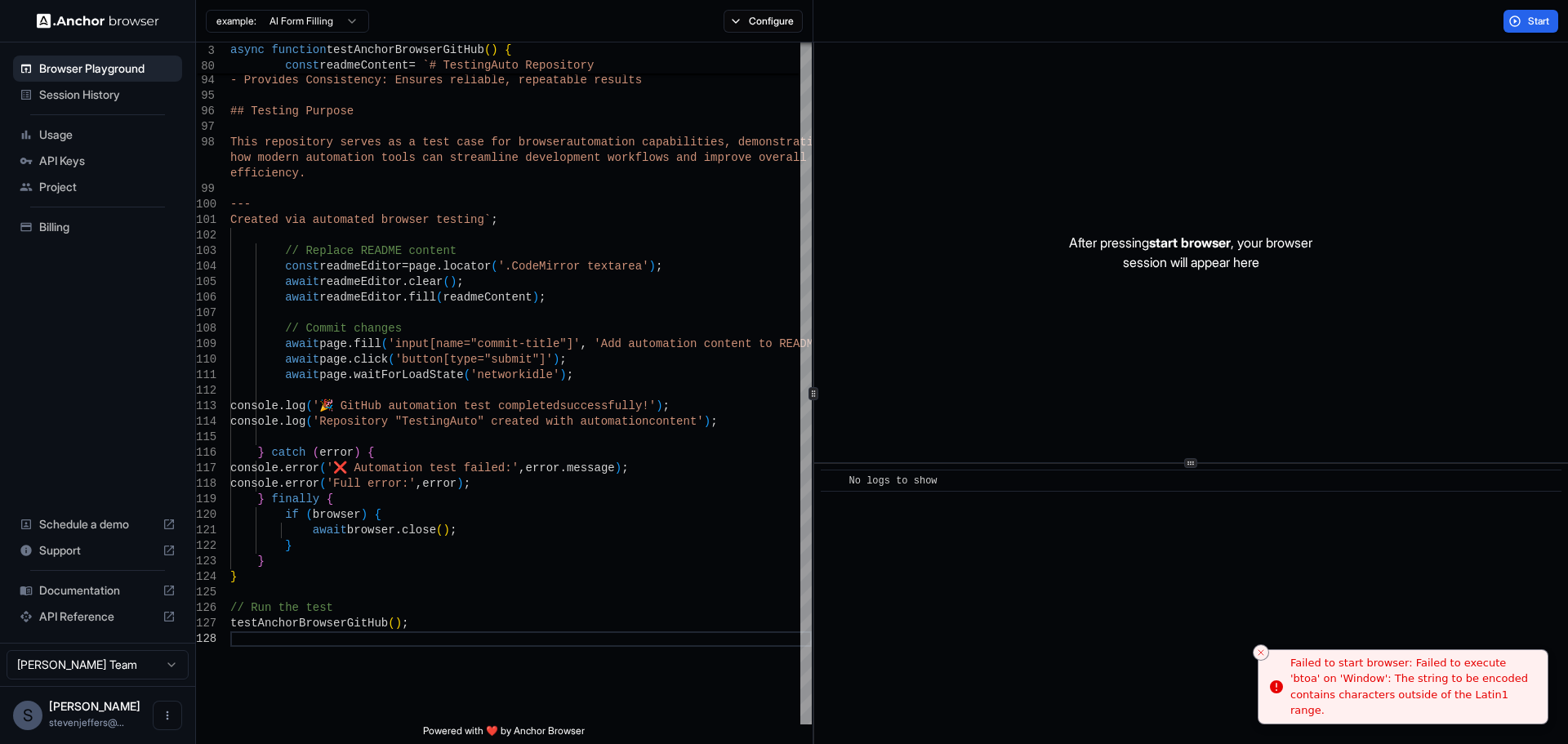
click at [979, 702] on div "Failed to start browser: Failed to execute 'btoa' on 'Window': The string to be…" at bounding box center [1412, 687] width 244 height 64
copy body "Failed to start browser: Failed to execute 'btoa' on 'Window': The string to be…"
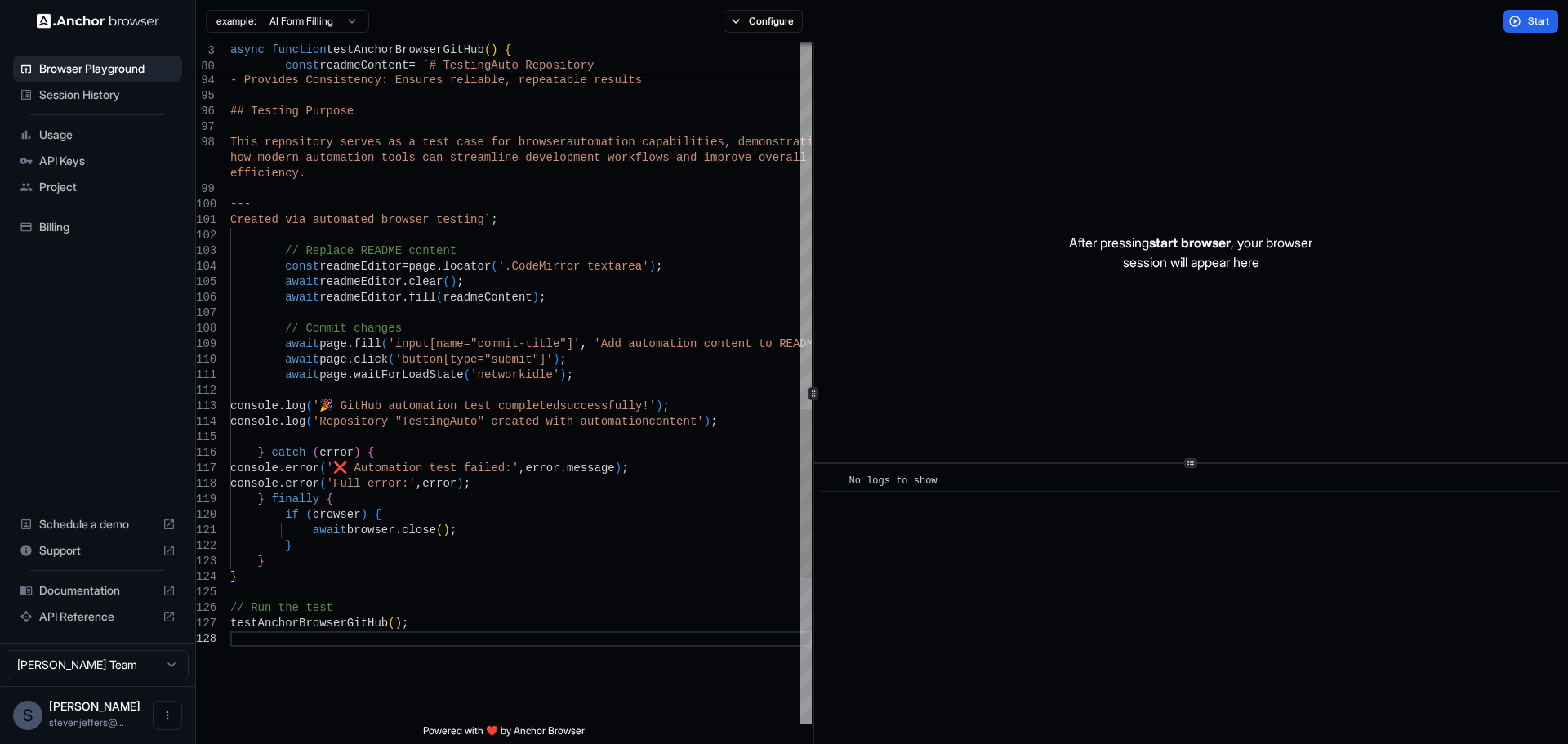
click at [979, 20] on span "Start" at bounding box center [1539, 21] width 22 height 13
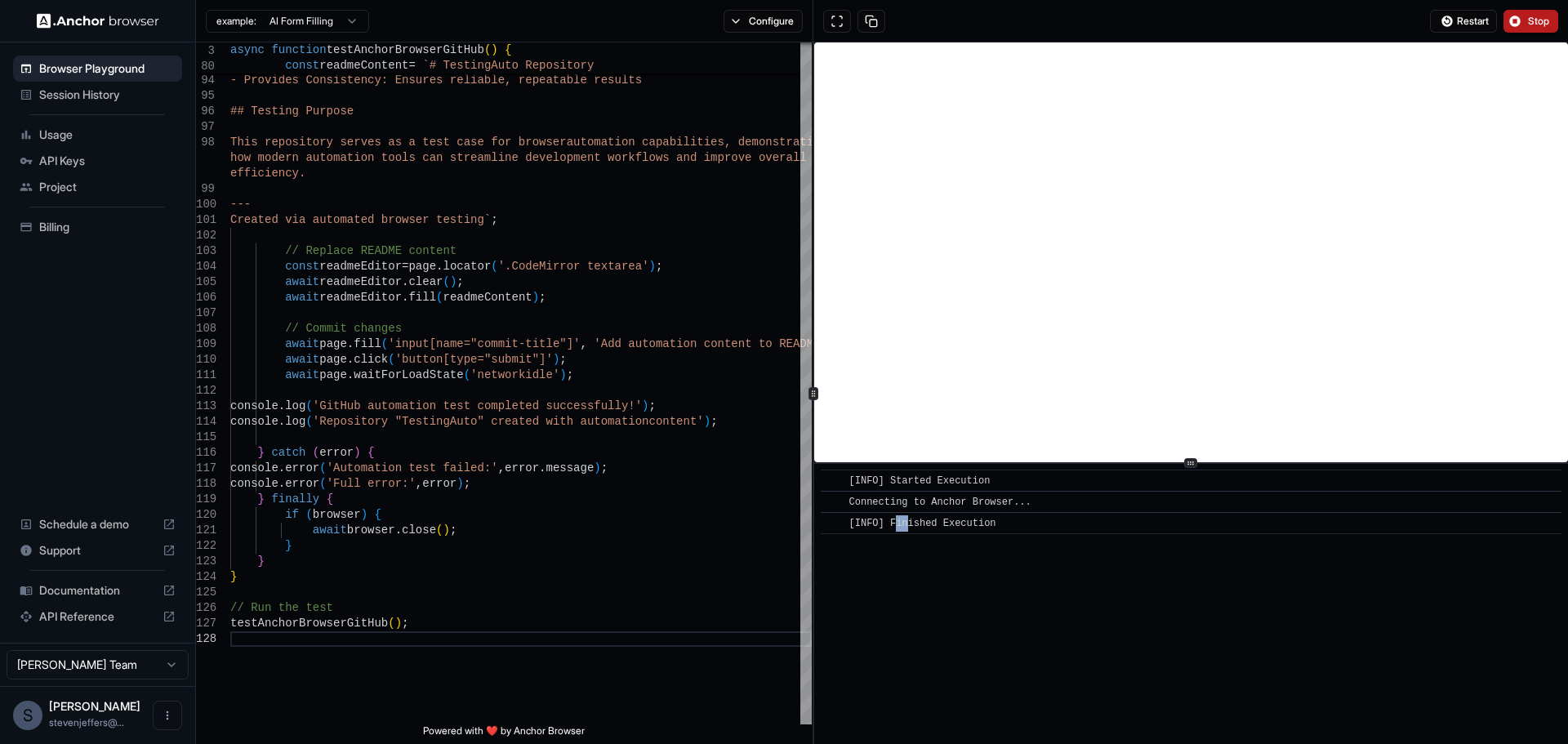
click at [967, 524] on span "[INFO] Finished Execution" at bounding box center [922, 523] width 147 height 11
click at [979, 526] on span "[INFO] Finished Execution" at bounding box center [922, 523] width 147 height 11
click at [92, 347] on div "Browser Playground Session History Usage API Keys Project Billing Schedule a de…" at bounding box center [98, 342] width 195 height 600
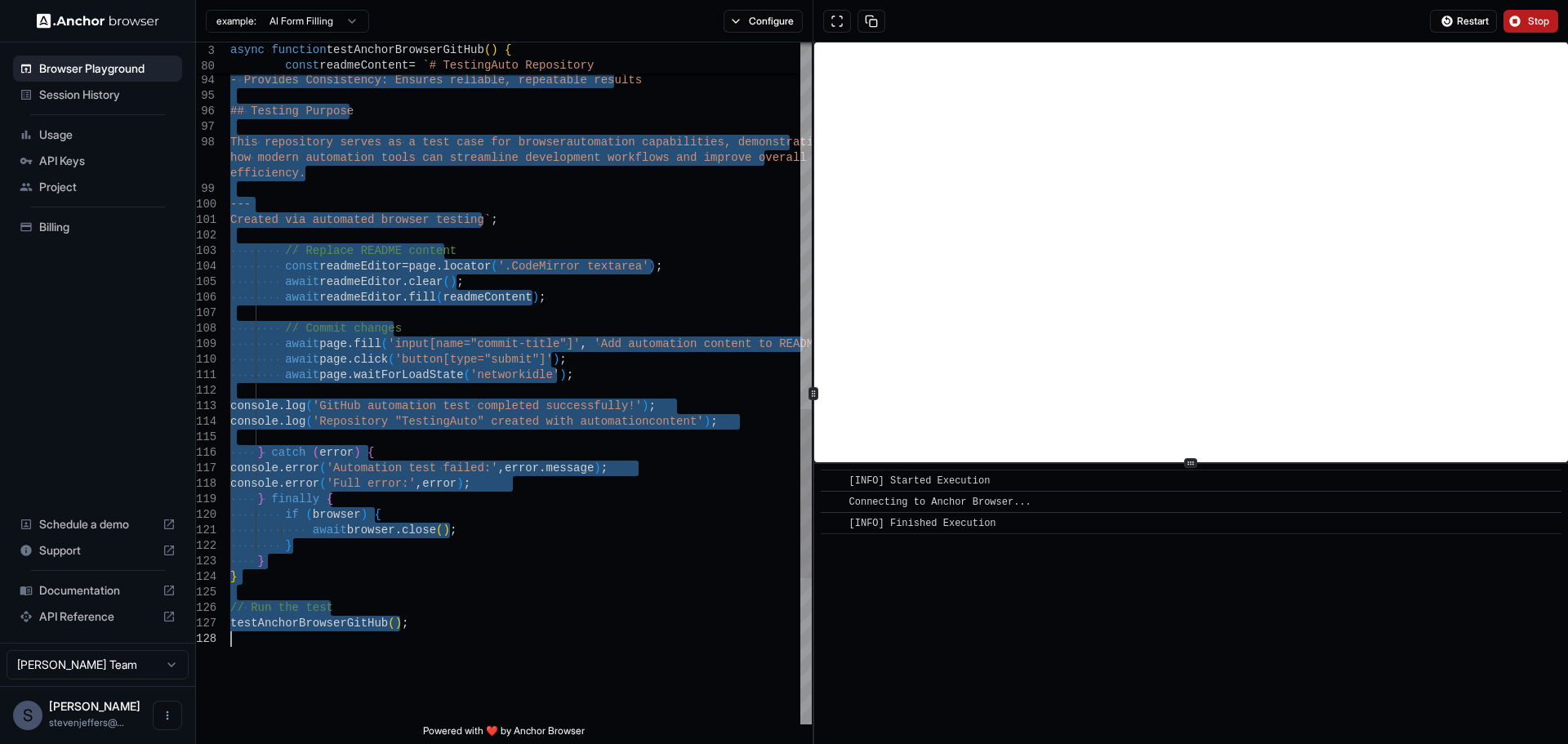
type textarea "**********"
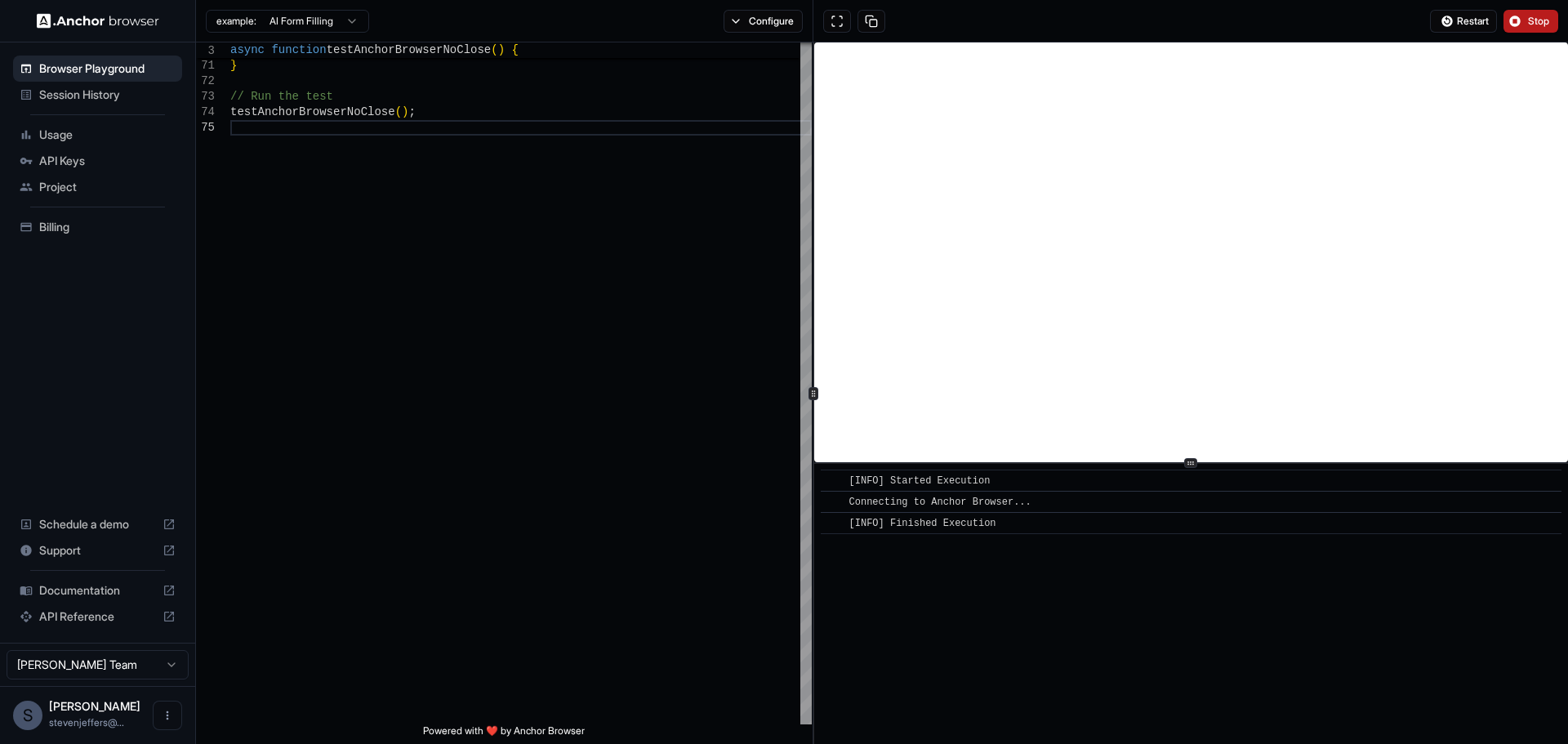
click at [979, 16] on span "Stop" at bounding box center [1539, 21] width 22 height 13
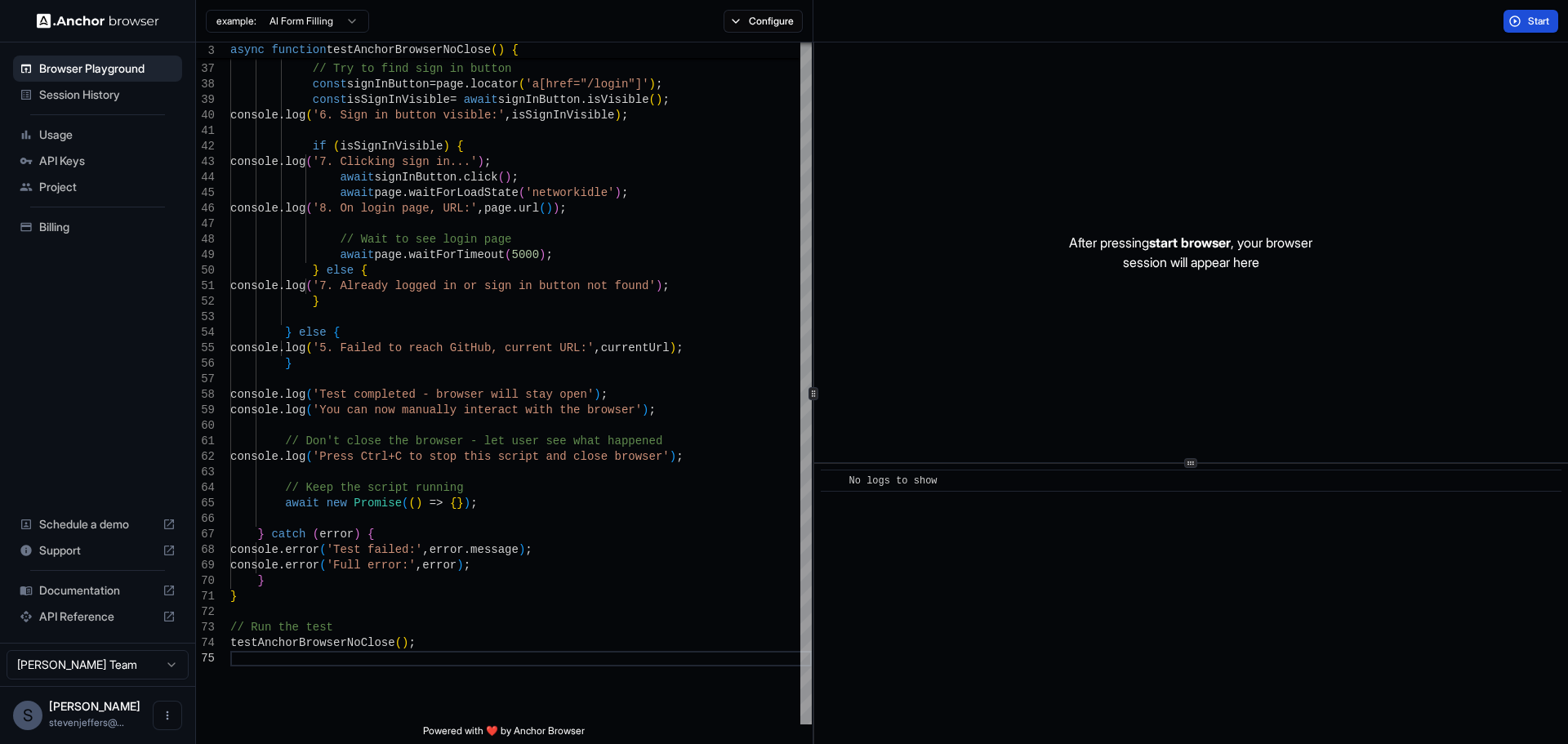
click at [979, 16] on span "Start" at bounding box center [1539, 21] width 22 height 13
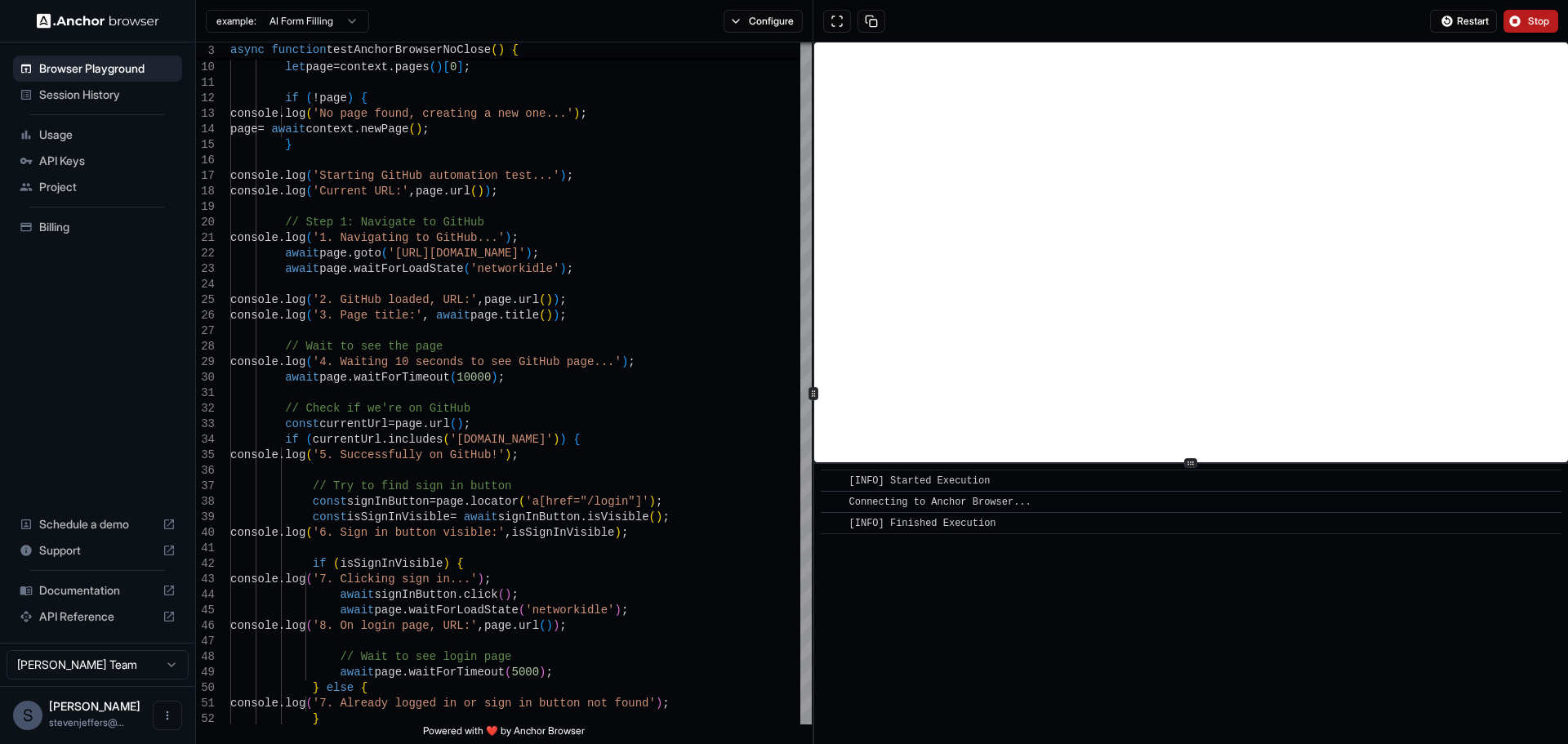
click at [979, 15] on span "Stop" at bounding box center [1539, 21] width 22 height 13
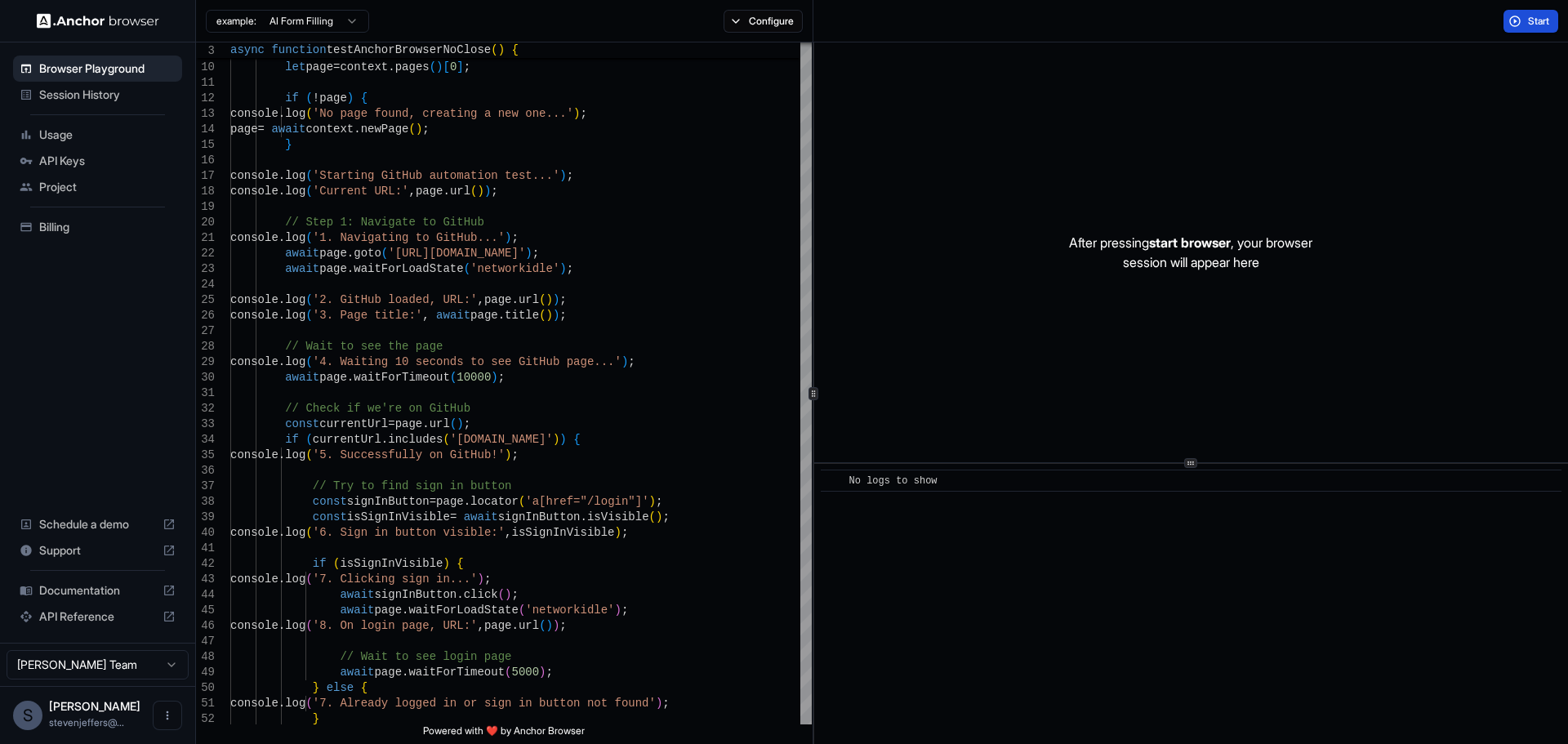
click at [979, 22] on span "Start" at bounding box center [1539, 21] width 22 height 13
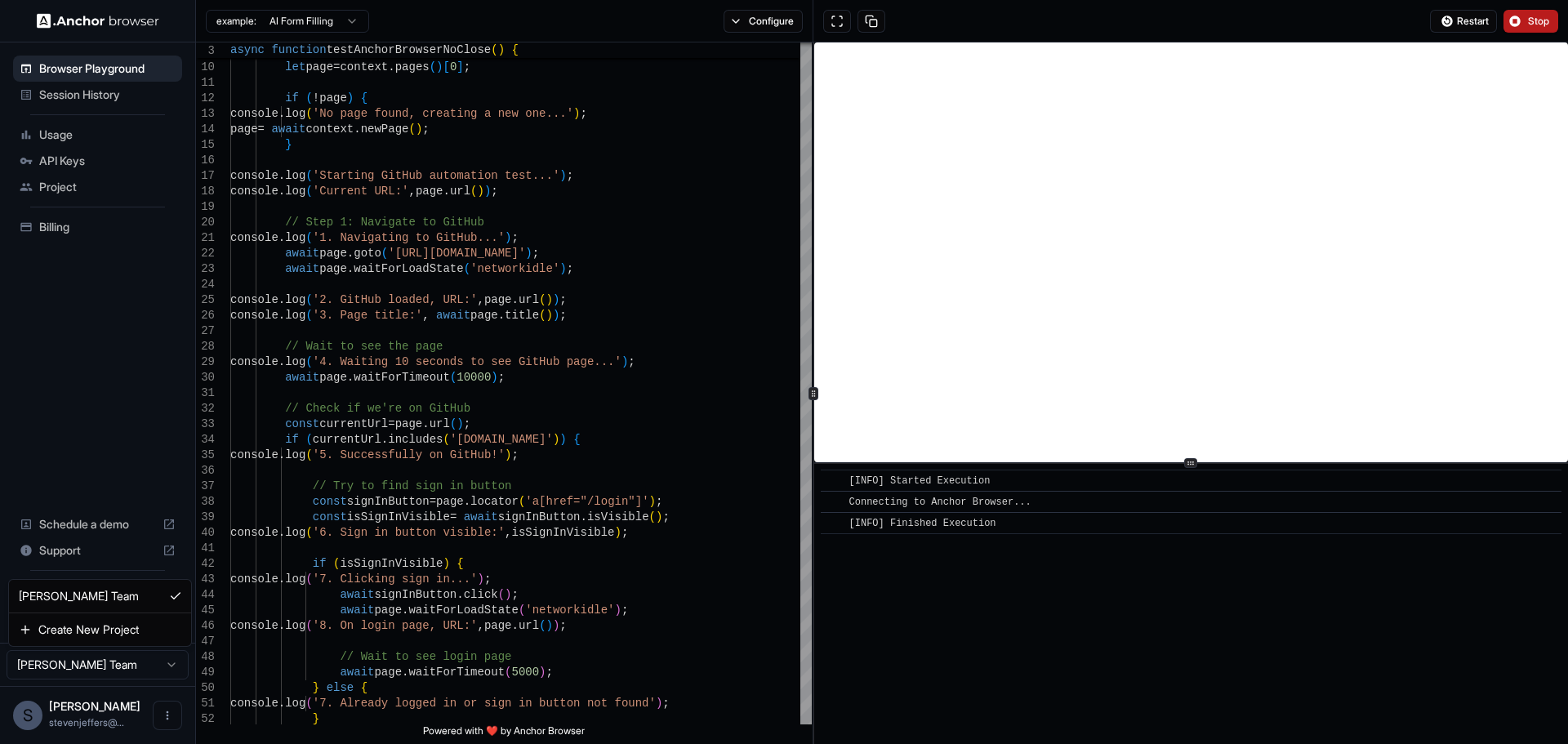
click at [136, 665] on html "Browser Playground Session History Usage API Keys Project Billing Schedule a de…" at bounding box center [784, 372] width 1568 height 744
click at [137, 665] on html "Browser Playground Session History Usage API Keys Project Billing Schedule a de…" at bounding box center [784, 372] width 1568 height 744
click at [104, 92] on span "Session History" at bounding box center [107, 94] width 137 height 16
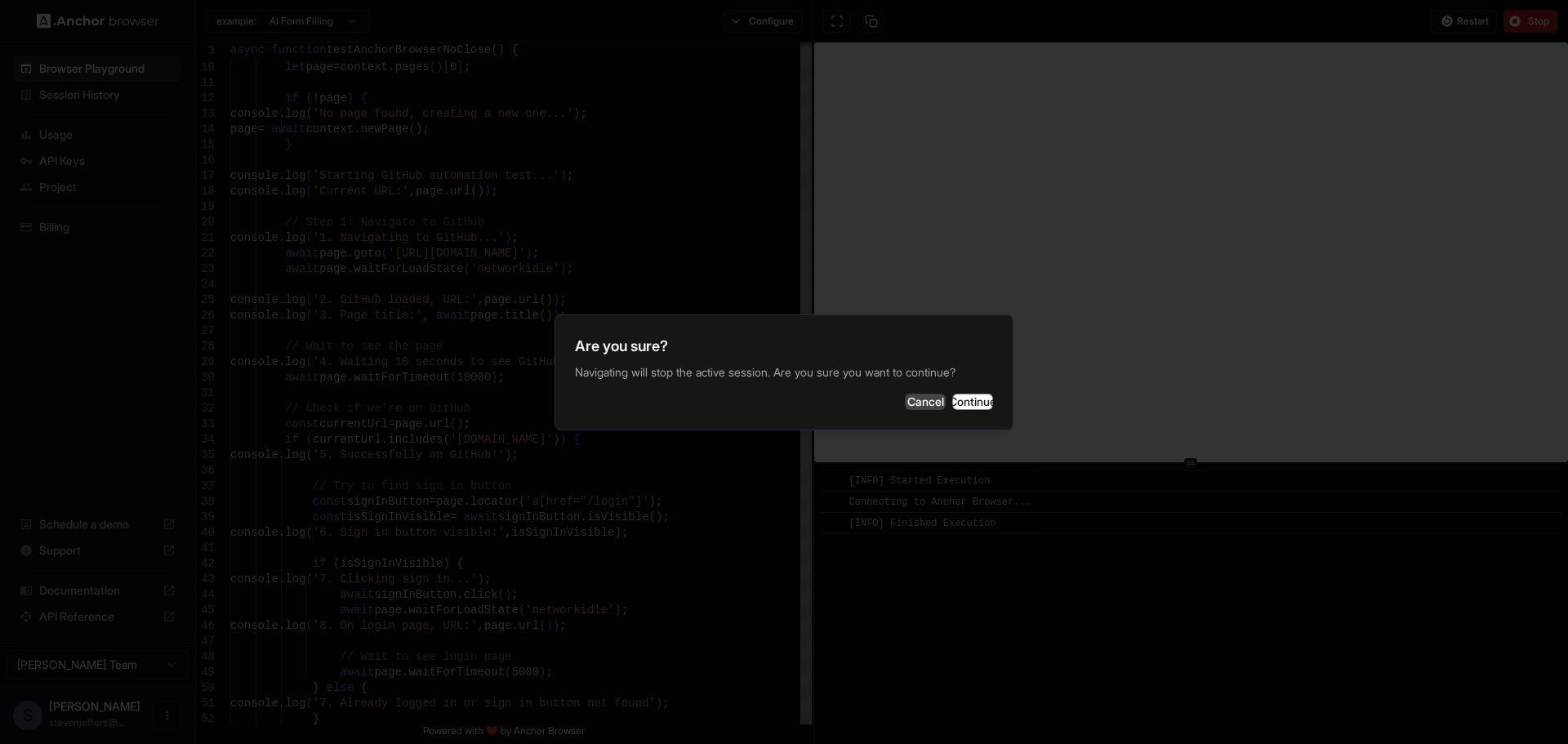
click at [905, 410] on button "Cancel" at bounding box center [925, 401] width 41 height 16
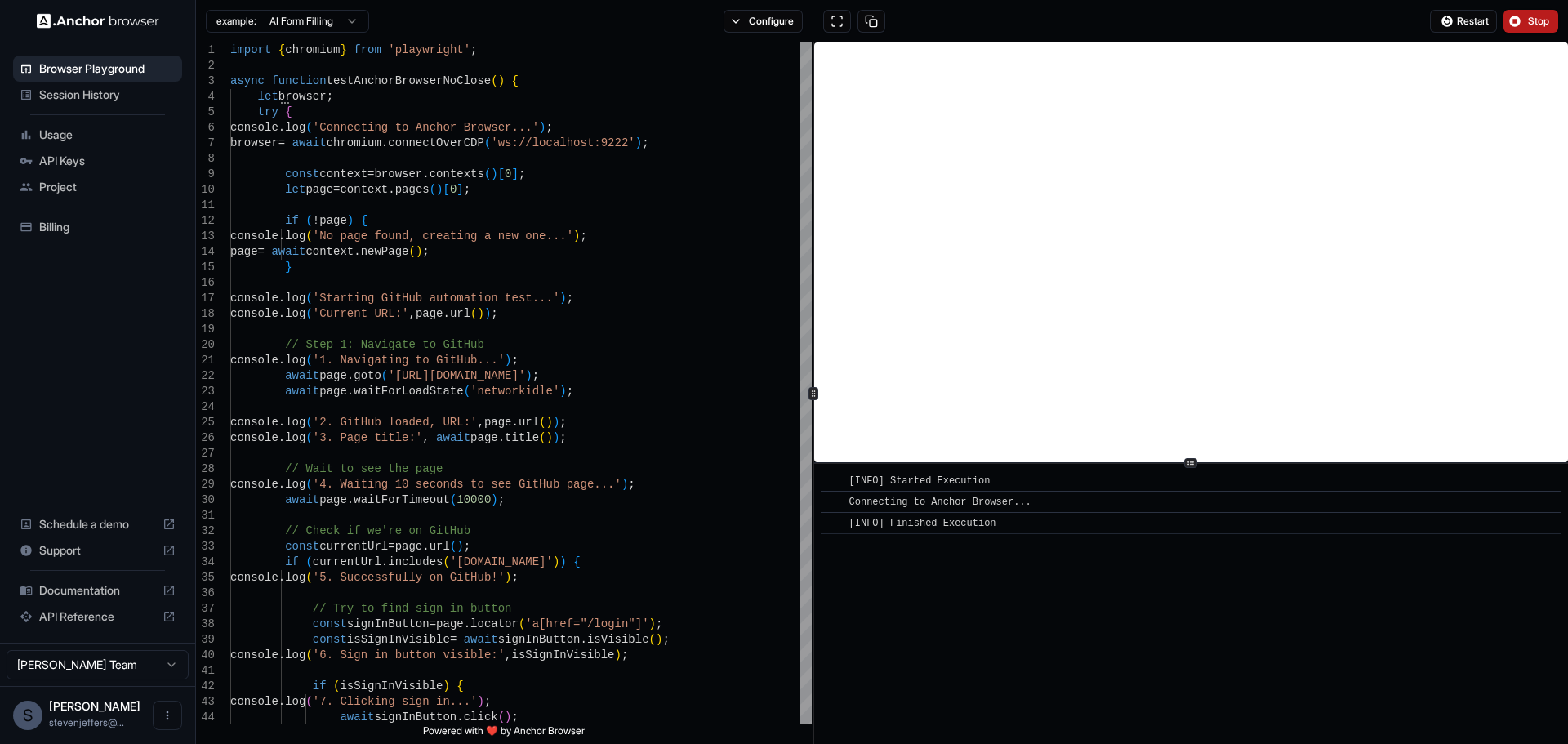
click at [979, 21] on span "Stop" at bounding box center [1539, 21] width 22 height 13
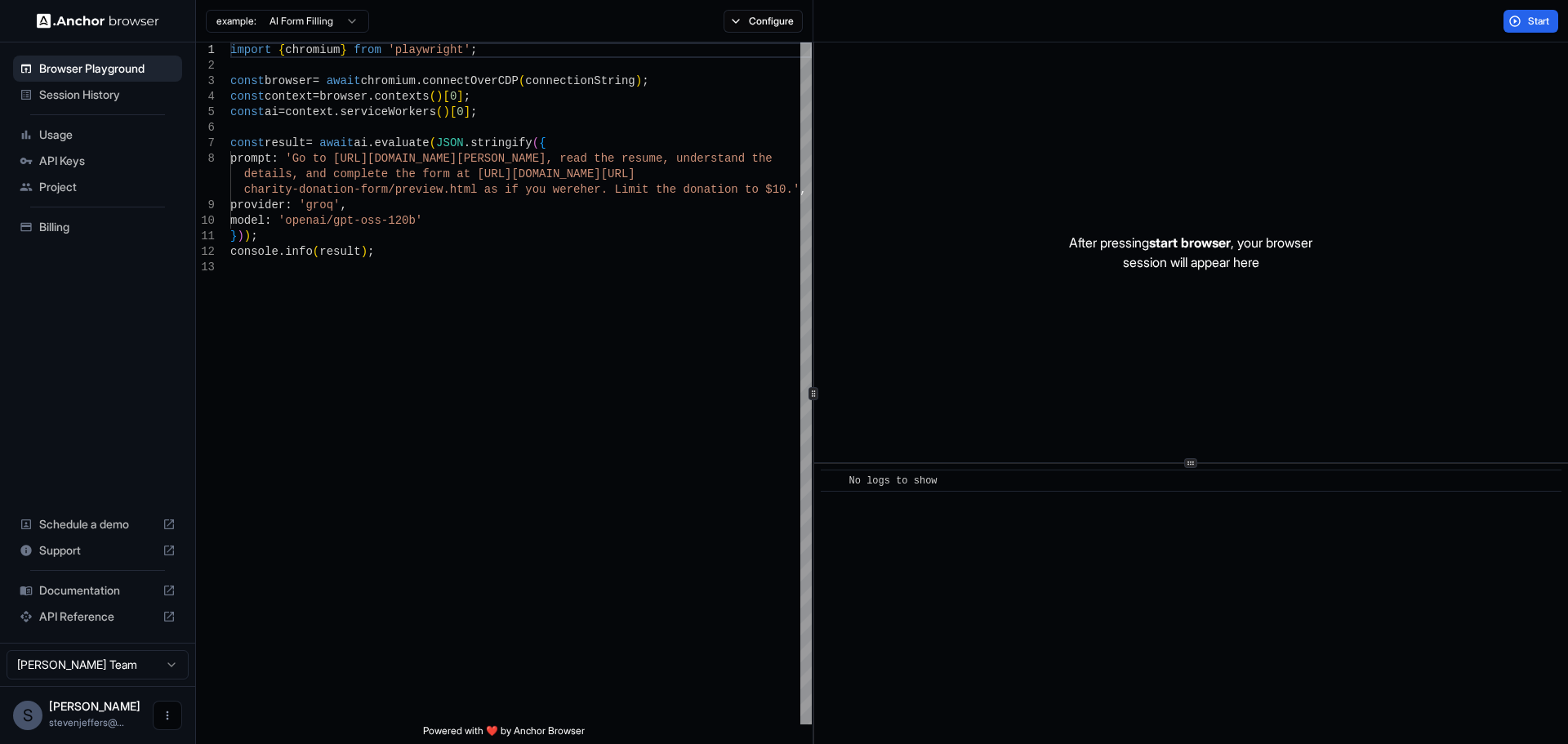
click at [161, 711] on icon "Open menu" at bounding box center [167, 715] width 13 height 13
click at [41, 714] on div at bounding box center [784, 372] width 1568 height 744
click at [108, 663] on html "Browser Playground Session History Usage API Keys Project Billing Schedule a de…" at bounding box center [784, 372] width 1568 height 744
click at [109, 656] on html "Browser Playground Session History Usage API Keys Project Billing Schedule a de…" at bounding box center [784, 372] width 1568 height 744
click at [72, 29] on div at bounding box center [98, 21] width 195 height 41
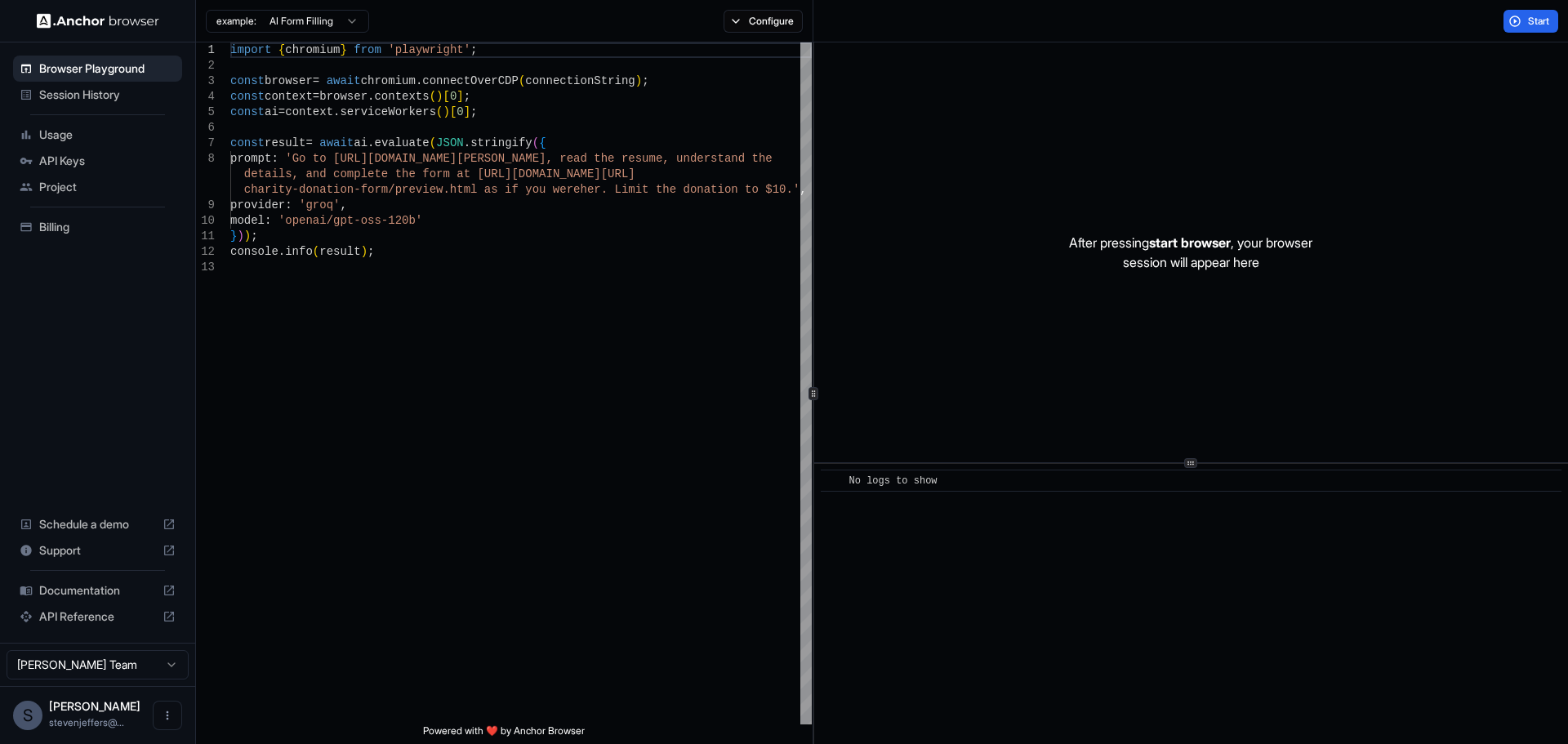
click at [82, 16] on img at bounding box center [99, 21] width 123 height 16
click at [99, 674] on html "Browser Playground Session History Usage API Keys Project Billing Schedule a de…" at bounding box center [784, 372] width 1568 height 744
click at [112, 666] on html "Browser Playground Session History Usage API Keys Project Billing Schedule a de…" at bounding box center [784, 372] width 1568 height 744
click at [116, 704] on span "[PERSON_NAME]" at bounding box center [95, 706] width 92 height 14
click at [171, 719] on icon "Open menu" at bounding box center [167, 715] width 13 height 13
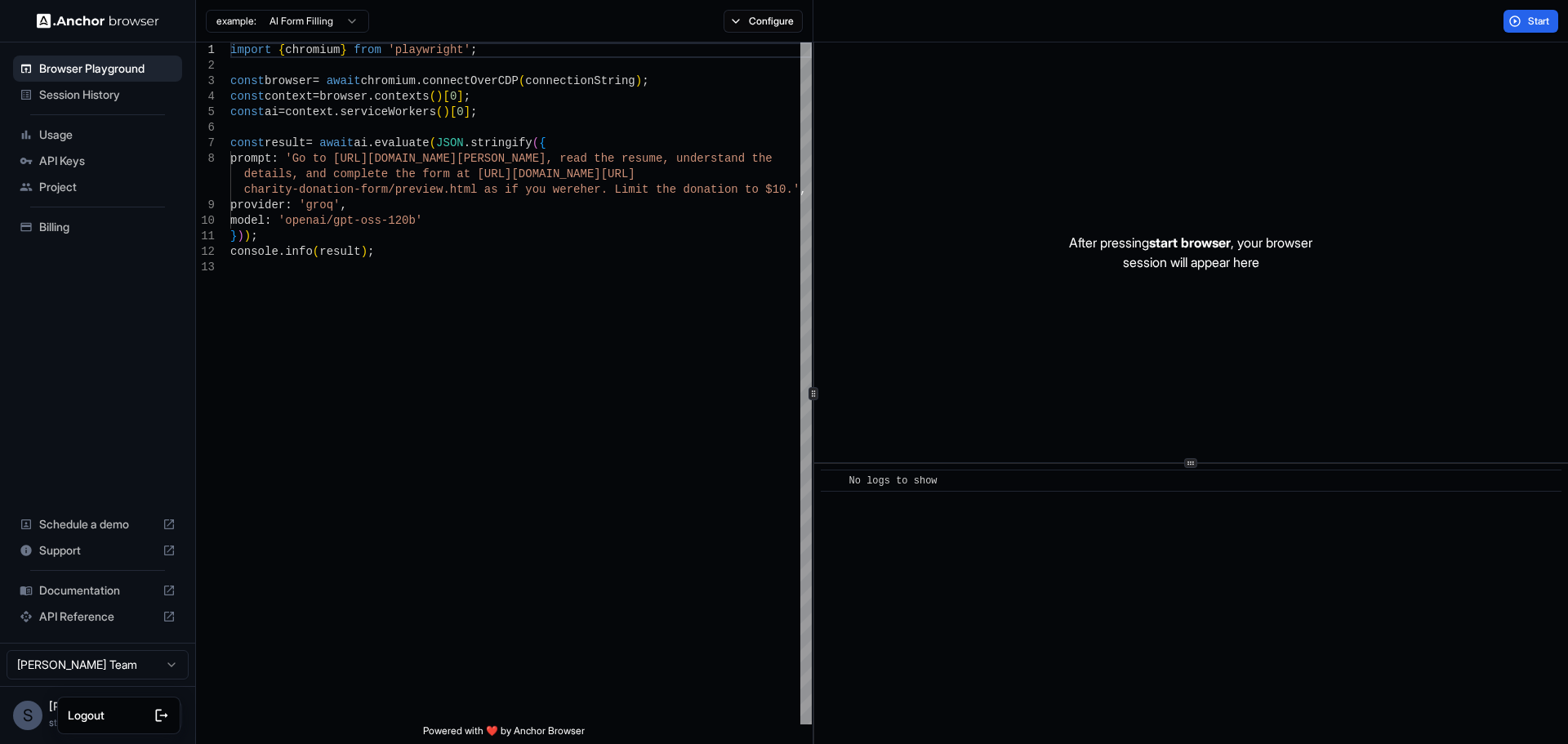
click at [128, 715] on div at bounding box center [137, 715] width 66 height 16
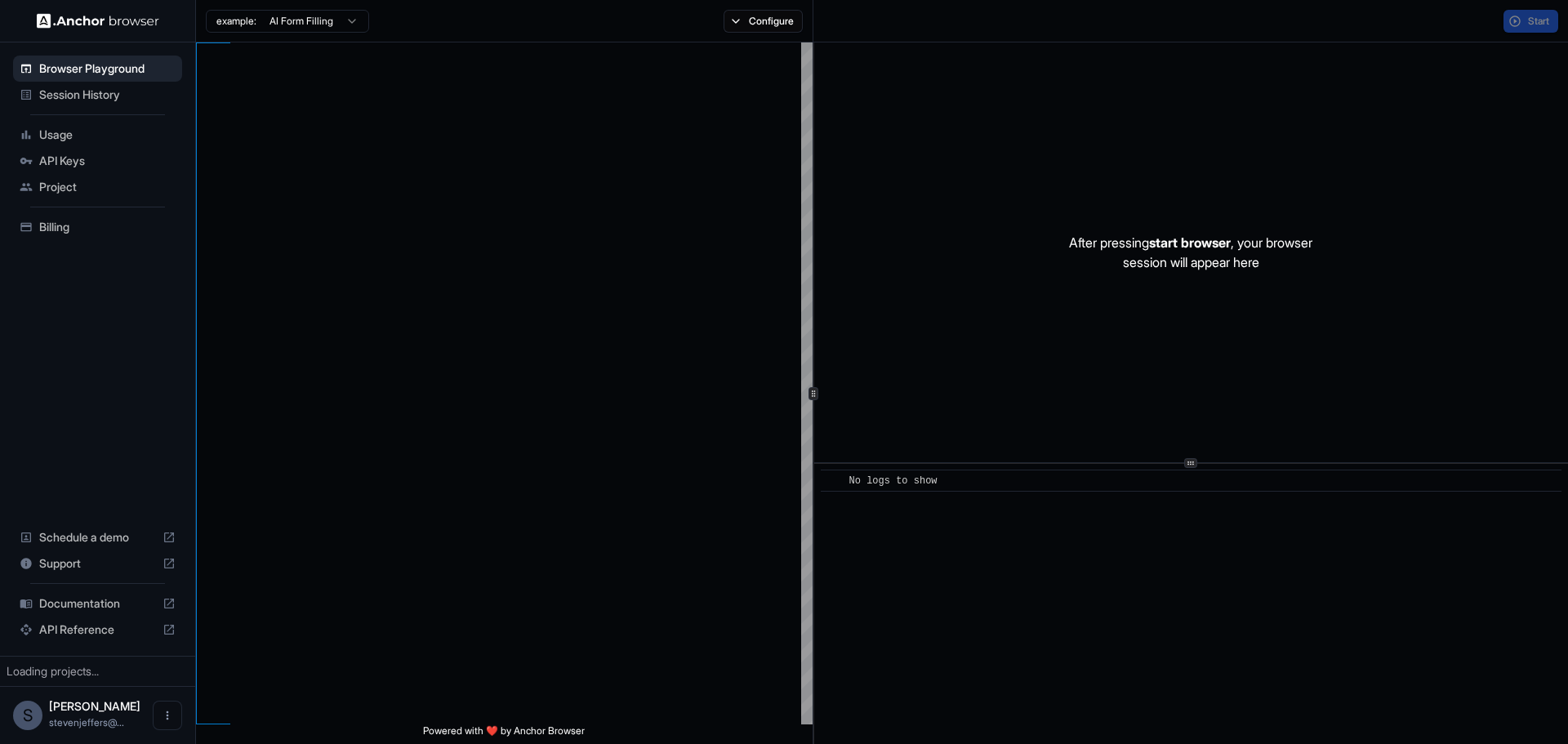
type textarea "**********"
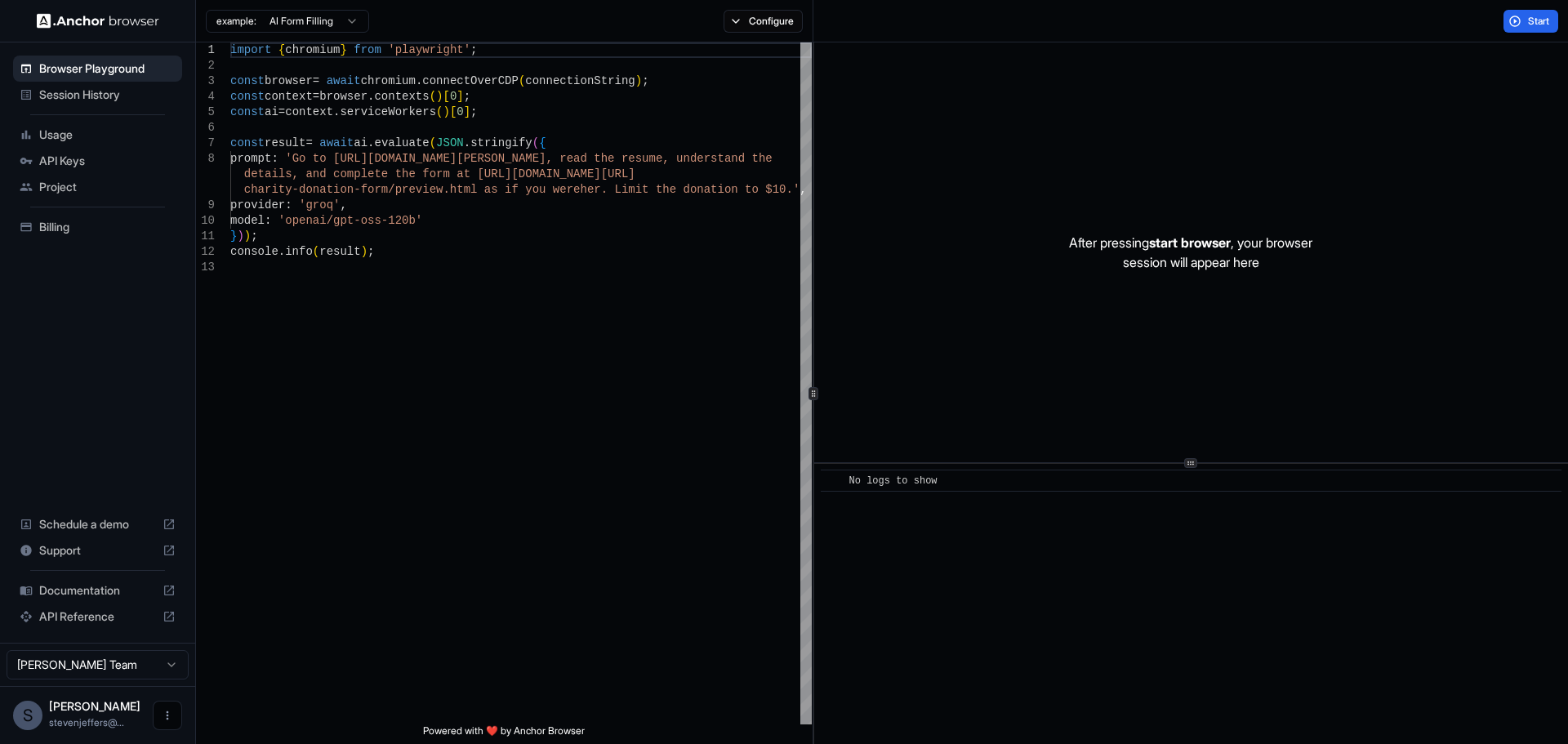
click at [173, 719] on icon "Open menu" at bounding box center [167, 715] width 13 height 13
click at [146, 391] on div at bounding box center [784, 372] width 1568 height 744
